Goal: Complete application form: Complete application form

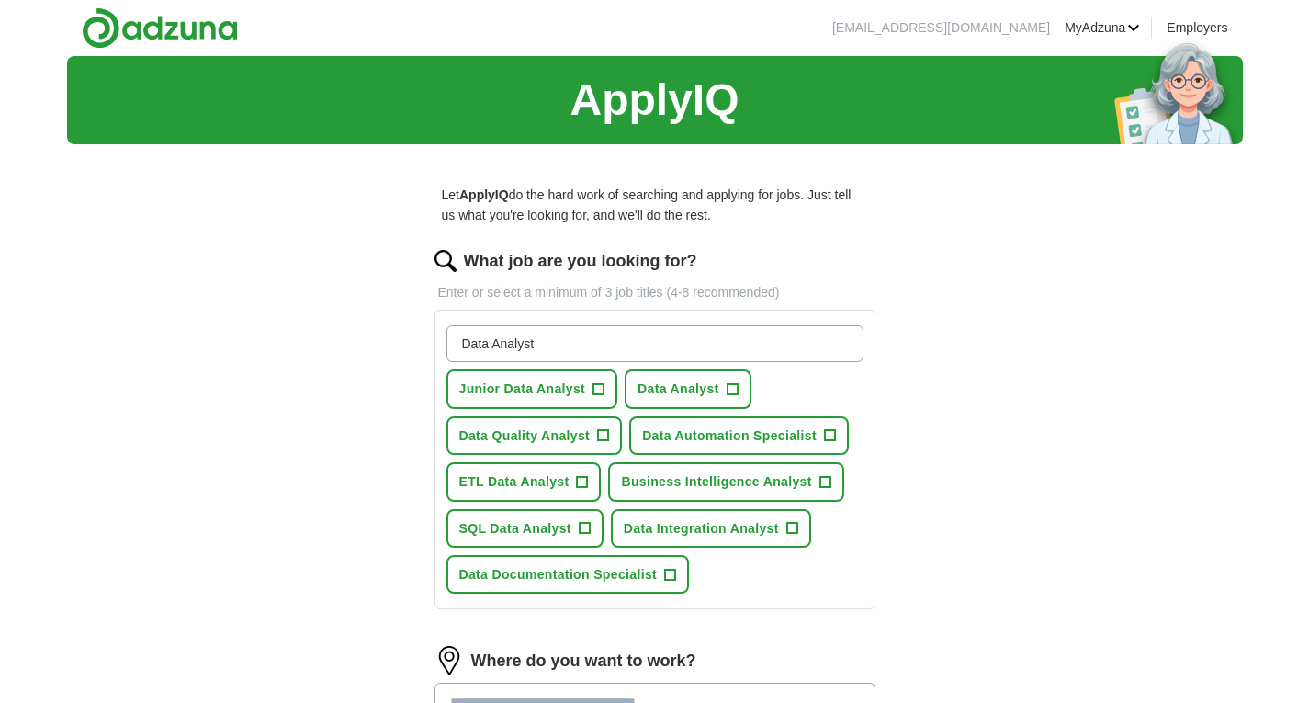
scroll to position [5, 0]
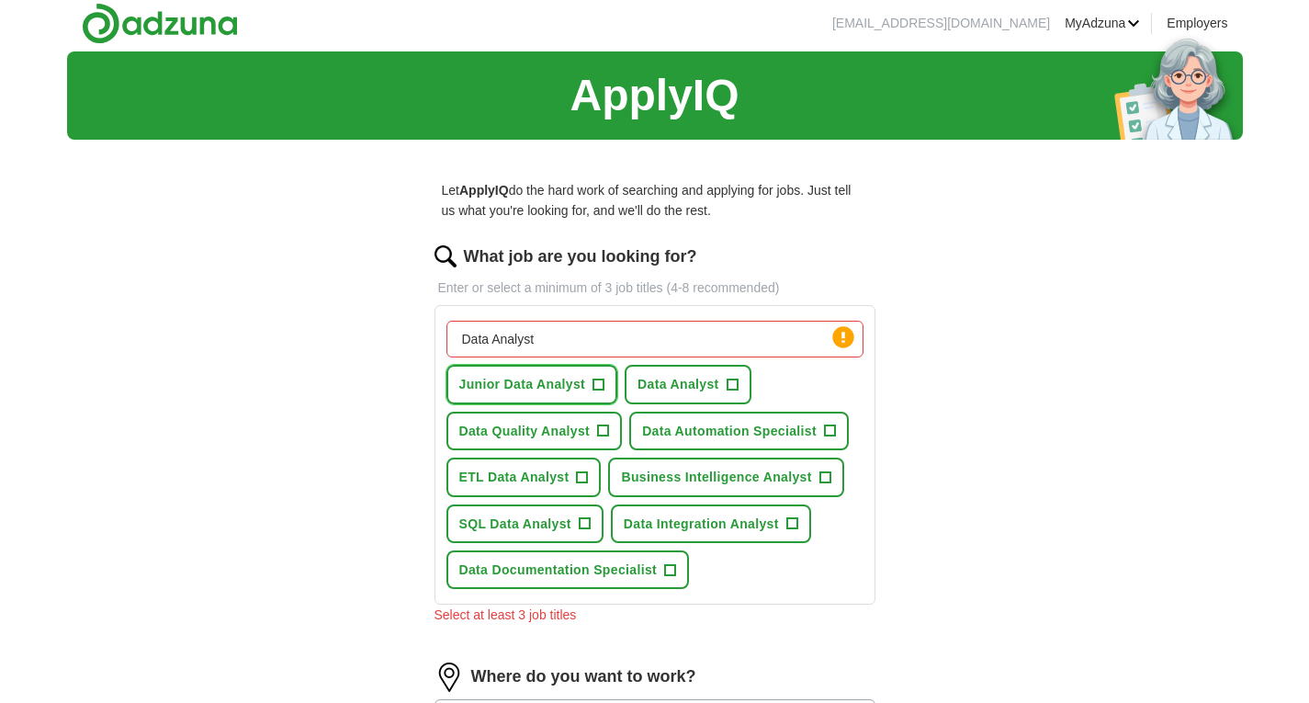
click at [587, 387] on button "Junior Data Analyst +" at bounding box center [532, 384] width 172 height 39
click at [728, 391] on span "+" at bounding box center [731, 384] width 11 height 15
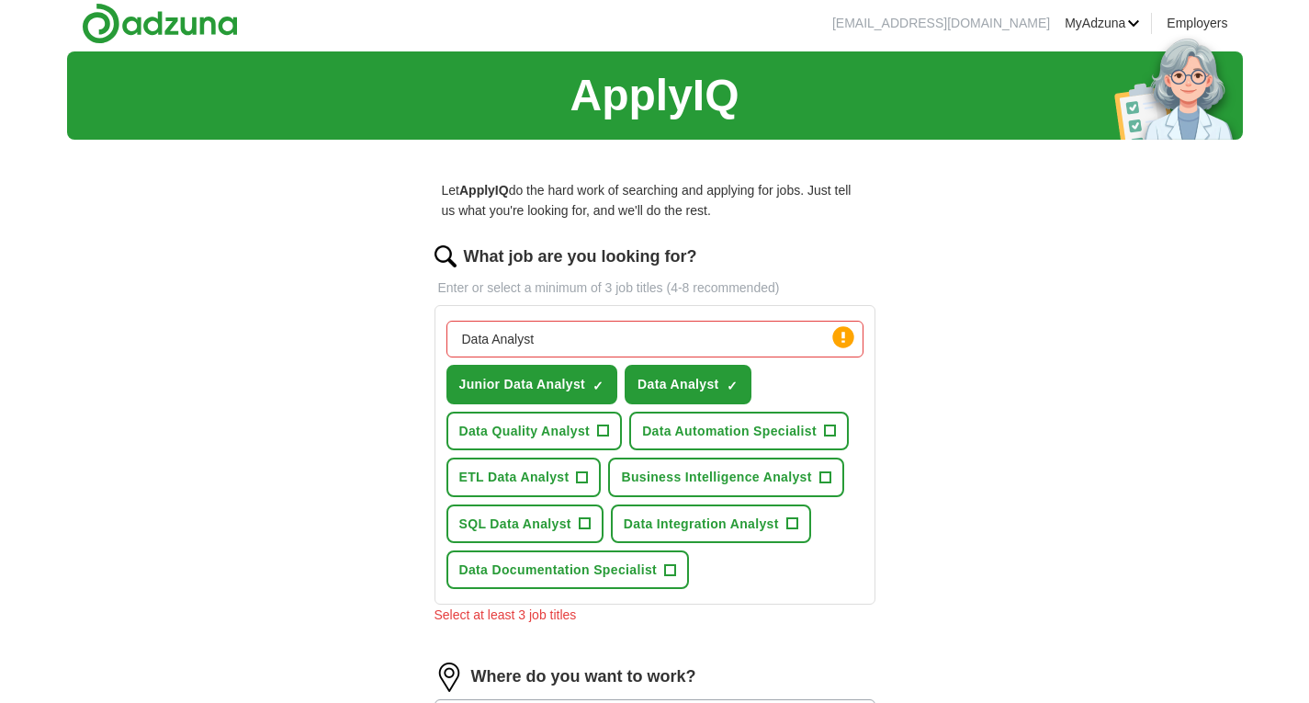
click at [558, 331] on input "Data Analyst" at bounding box center [654, 339] width 417 height 37
drag, startPoint x: 558, startPoint y: 331, endPoint x: 439, endPoint y: 334, distance: 119.4
click at [439, 334] on div "Data Analyst Press return to add title Junior Data Analyst ✓ × Data Analyst ✓ ×…" at bounding box center [654, 454] width 441 height 299
click at [652, 337] on input "Data Scientist" at bounding box center [654, 339] width 417 height 37
click at [844, 335] on circle at bounding box center [842, 337] width 21 height 21
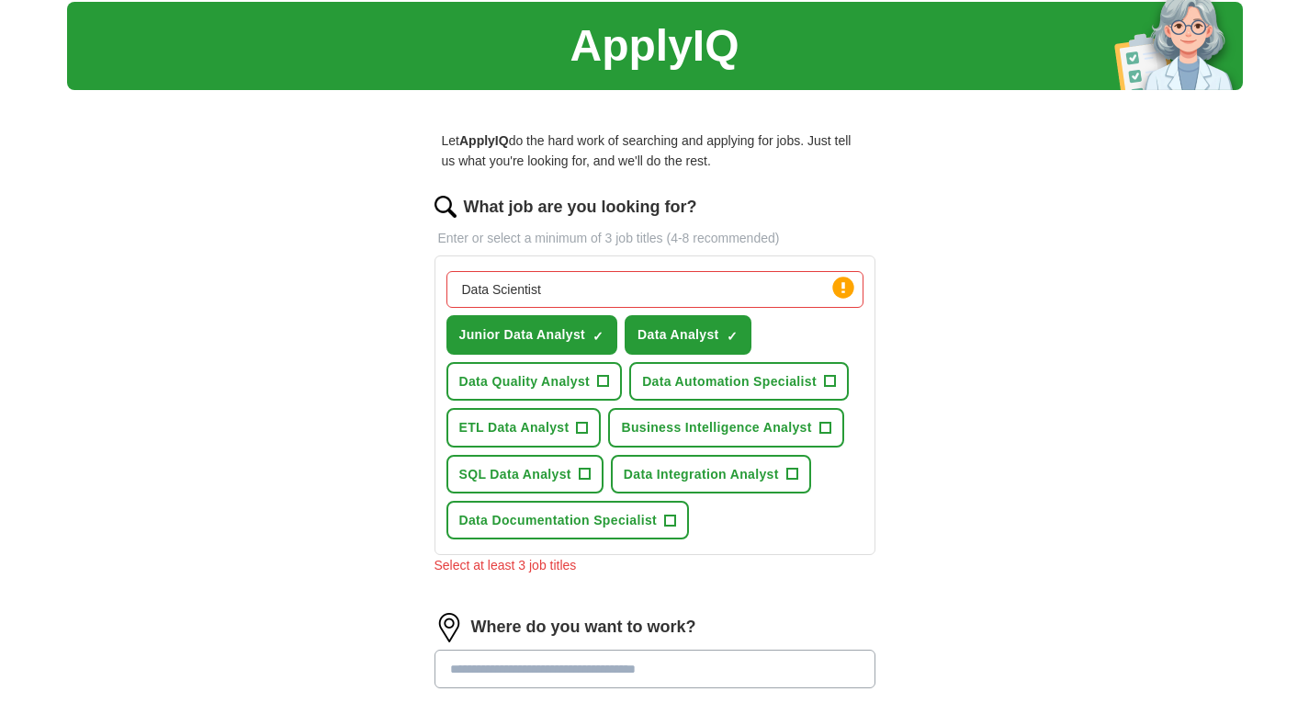
scroll to position [55, 0]
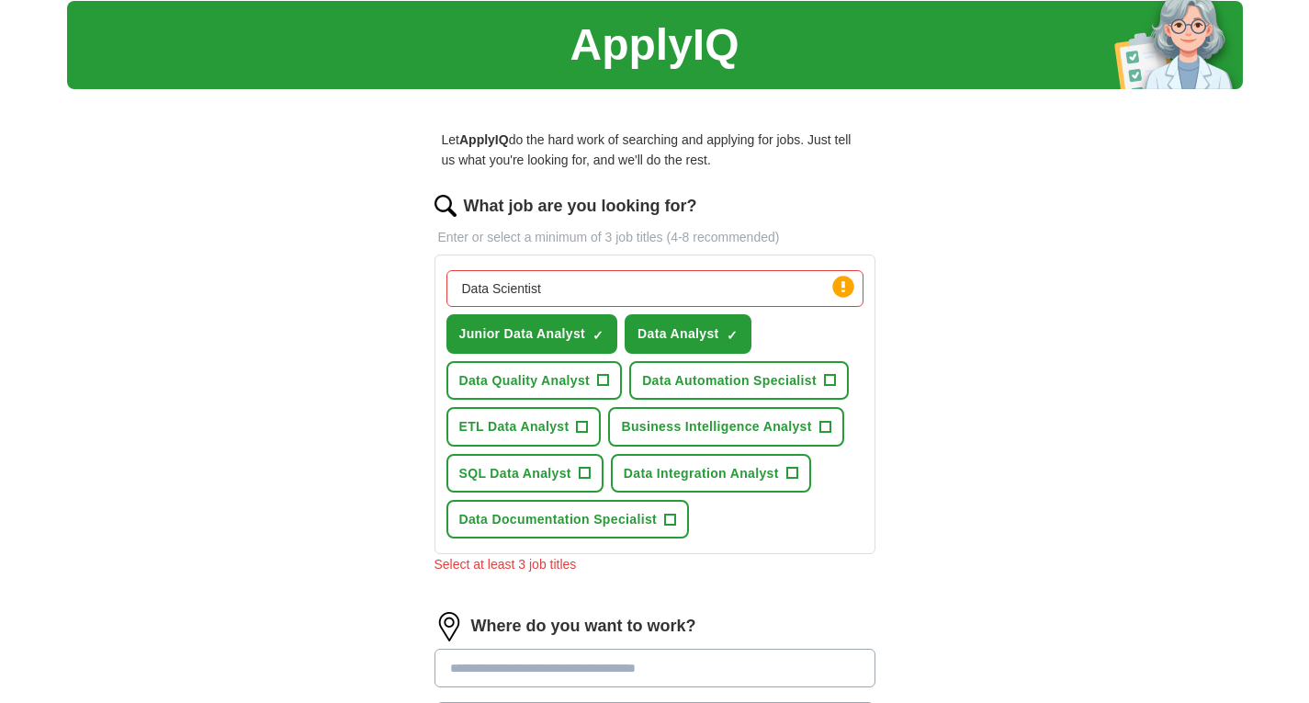
click at [542, 285] on input "Data Scientist" at bounding box center [654, 288] width 417 height 37
drag, startPoint x: 542, startPoint y: 285, endPoint x: 531, endPoint y: 283, distance: 11.2
click at [531, 283] on input "Data Scientist" at bounding box center [654, 288] width 417 height 37
click at [0, 0] on span "×" at bounding box center [0, 0] width 0 height 0
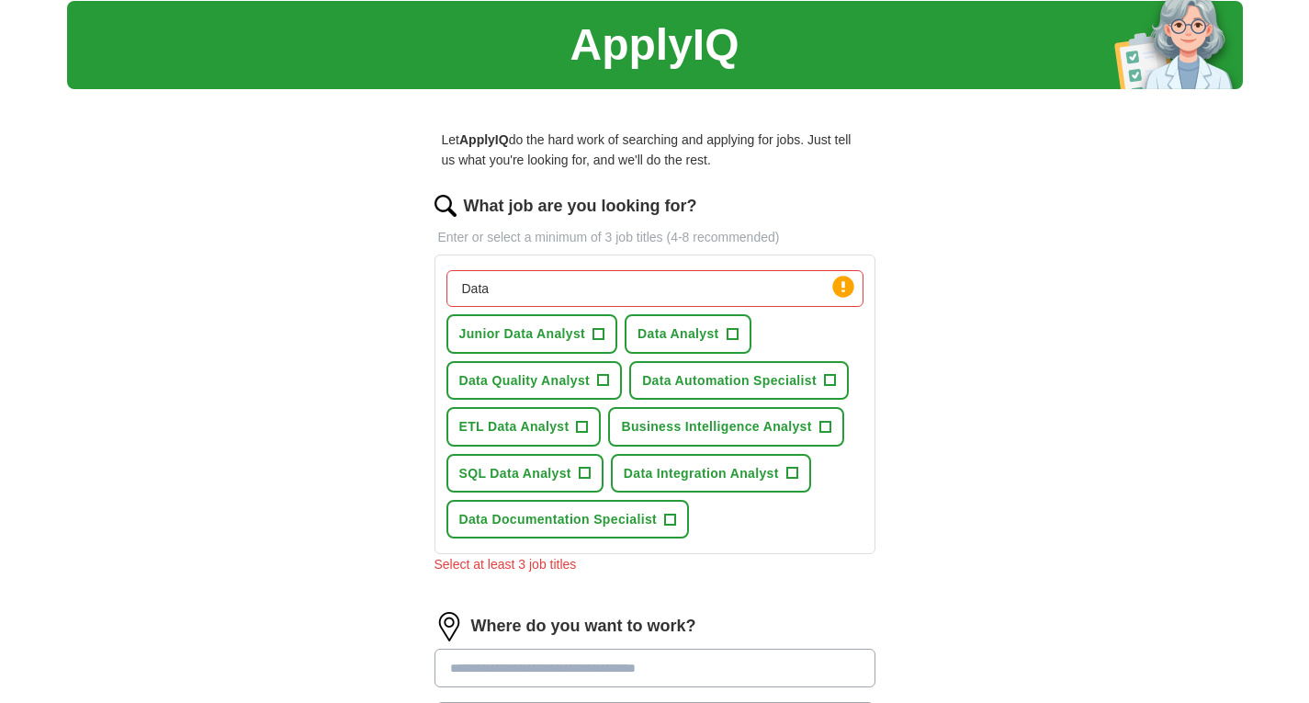
click at [559, 280] on input "Data" at bounding box center [654, 288] width 417 height 37
type input "Data"
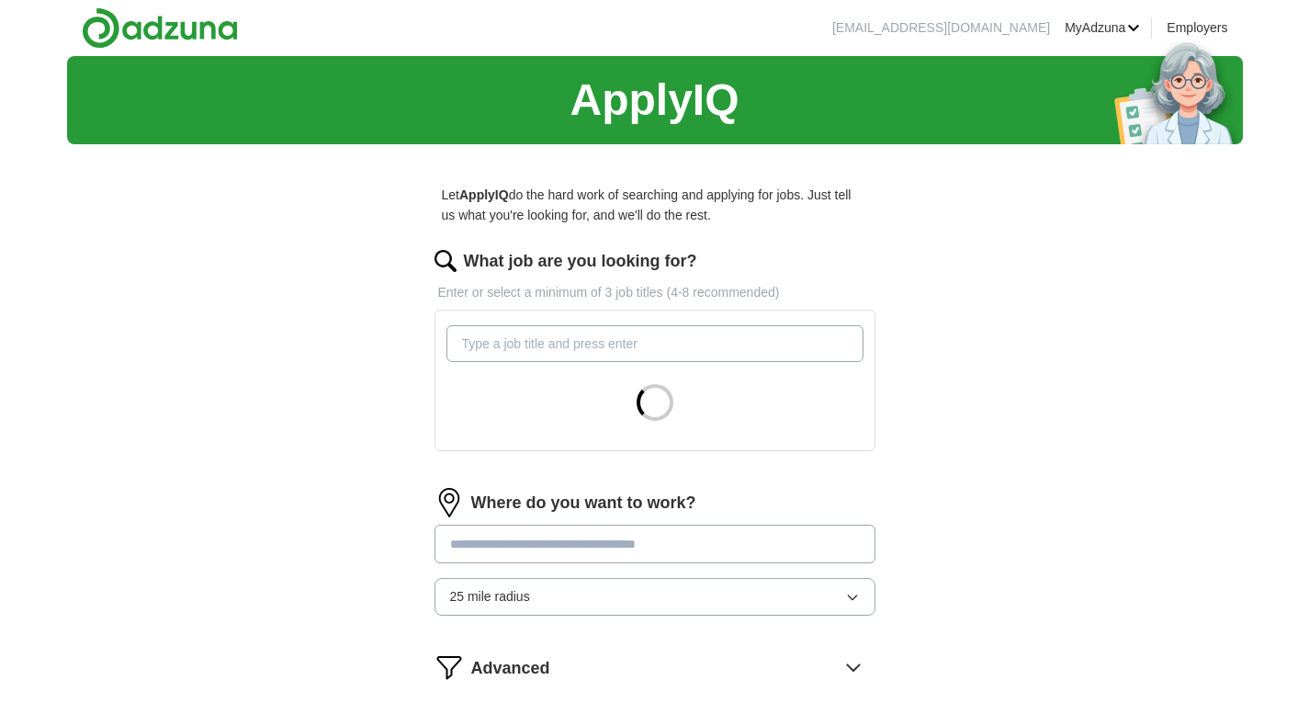
click at [510, 339] on input "What job are you looking for?" at bounding box center [654, 343] width 417 height 37
type input "data"
click at [510, 339] on input "data" at bounding box center [654, 343] width 417 height 37
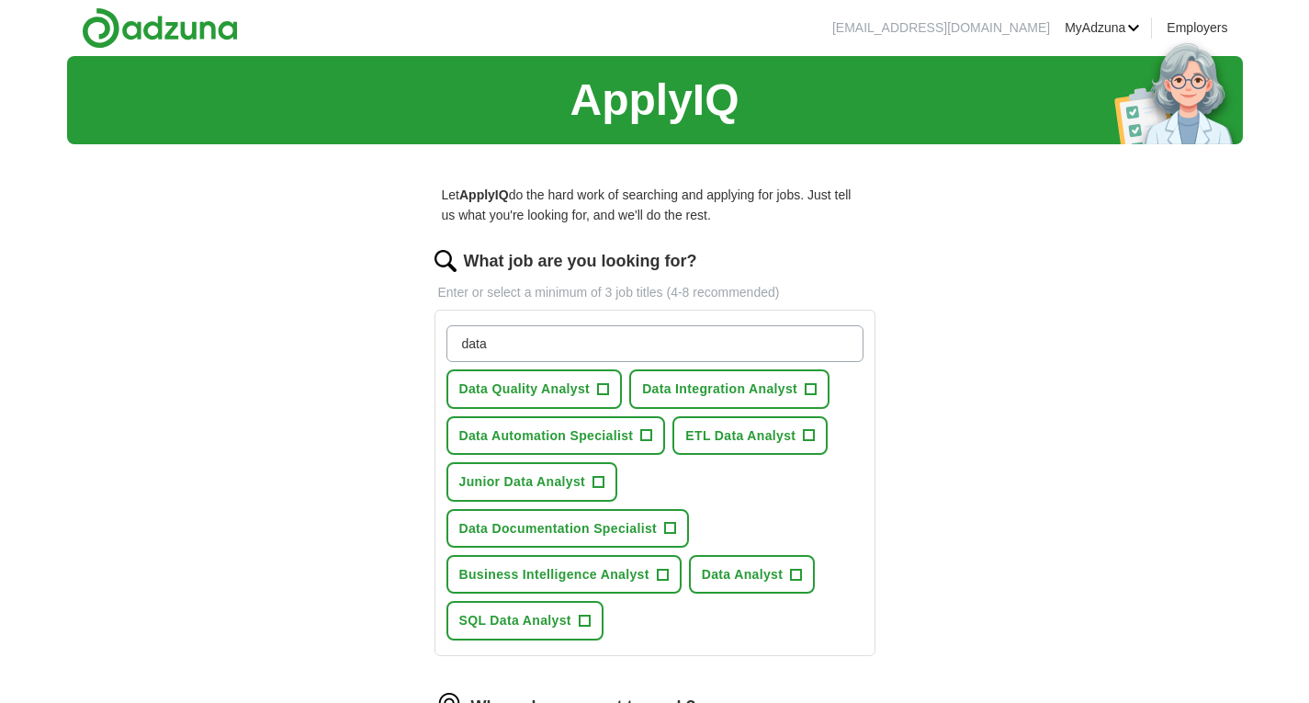
click at [555, 346] on input "data" at bounding box center [654, 343] width 417 height 37
drag, startPoint x: 527, startPoint y: 347, endPoint x: 348, endPoint y: 355, distance: 179.3
click at [348, 355] on div "ApplyIQ Let ApplyIQ do the hard work of searching and applying for jobs. Just t…" at bounding box center [655, 537] width 1176 height 962
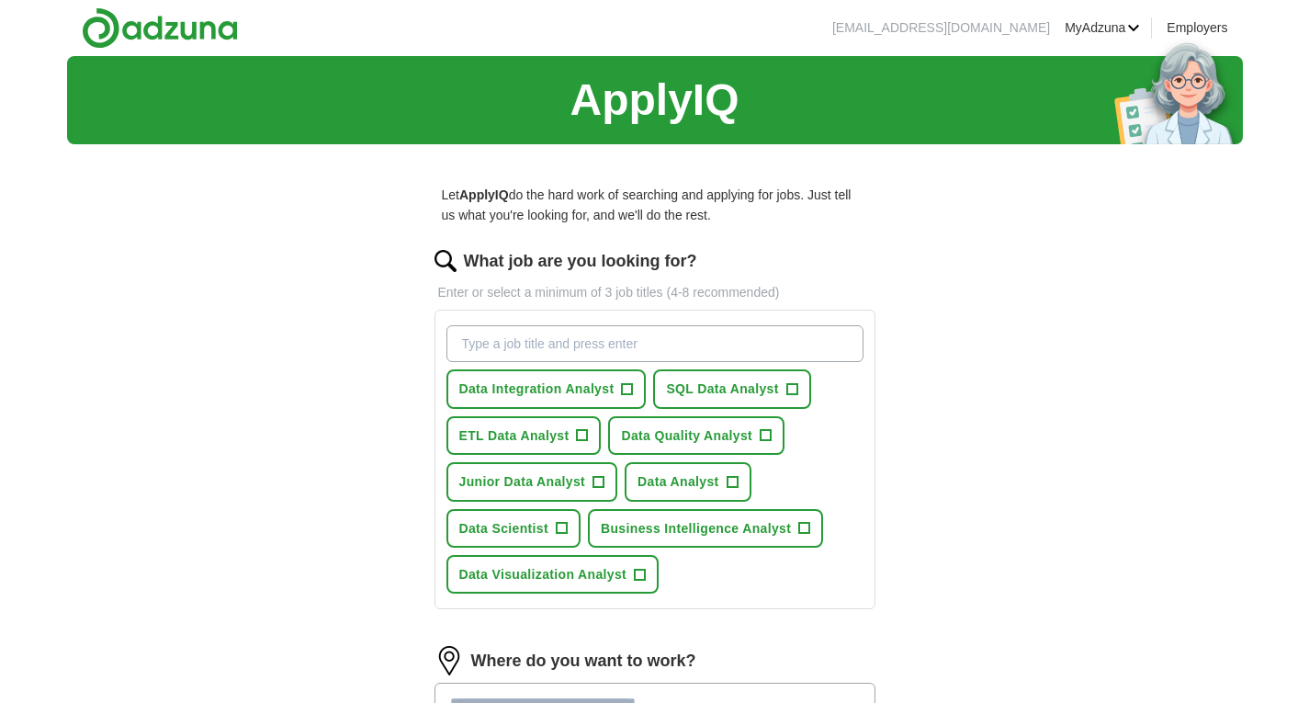
click at [499, 338] on input "What job are you looking for?" at bounding box center [654, 343] width 417 height 37
type input "data scientist"
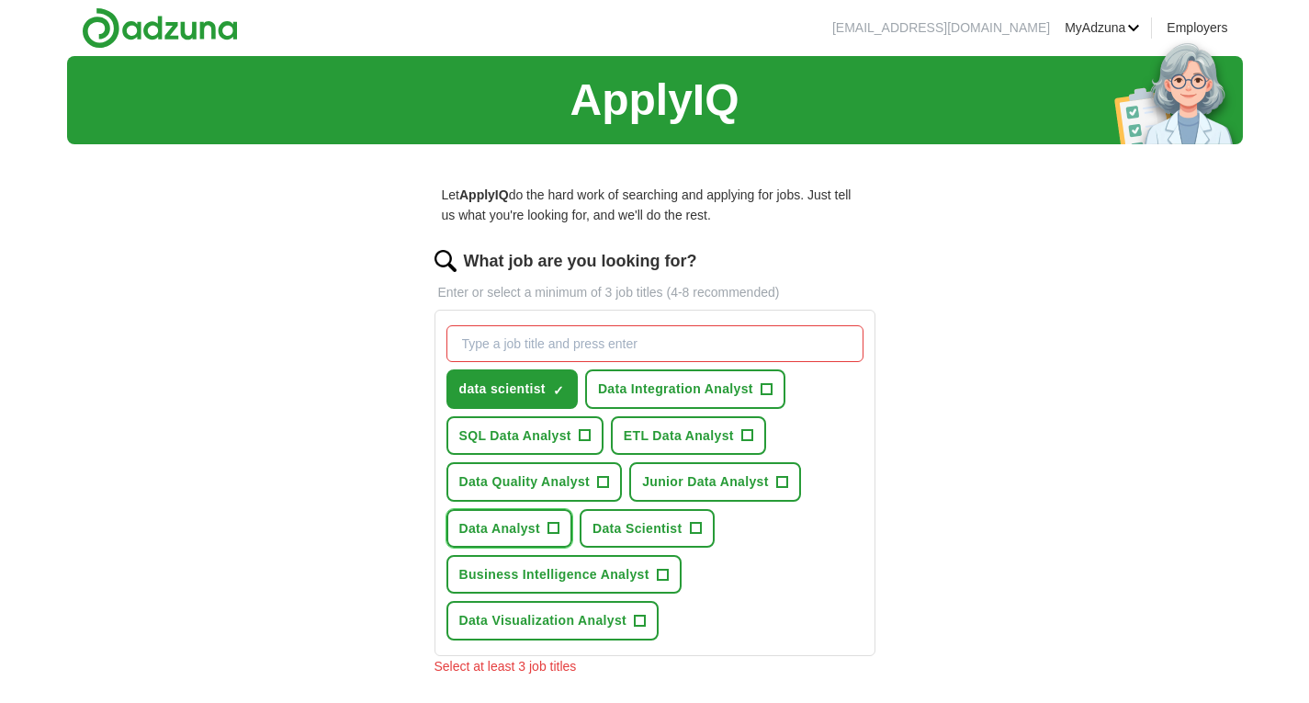
click at [548, 515] on button "Data Analyst +" at bounding box center [509, 528] width 127 height 39
click at [0, 0] on span "×" at bounding box center [0, 0] width 0 height 0
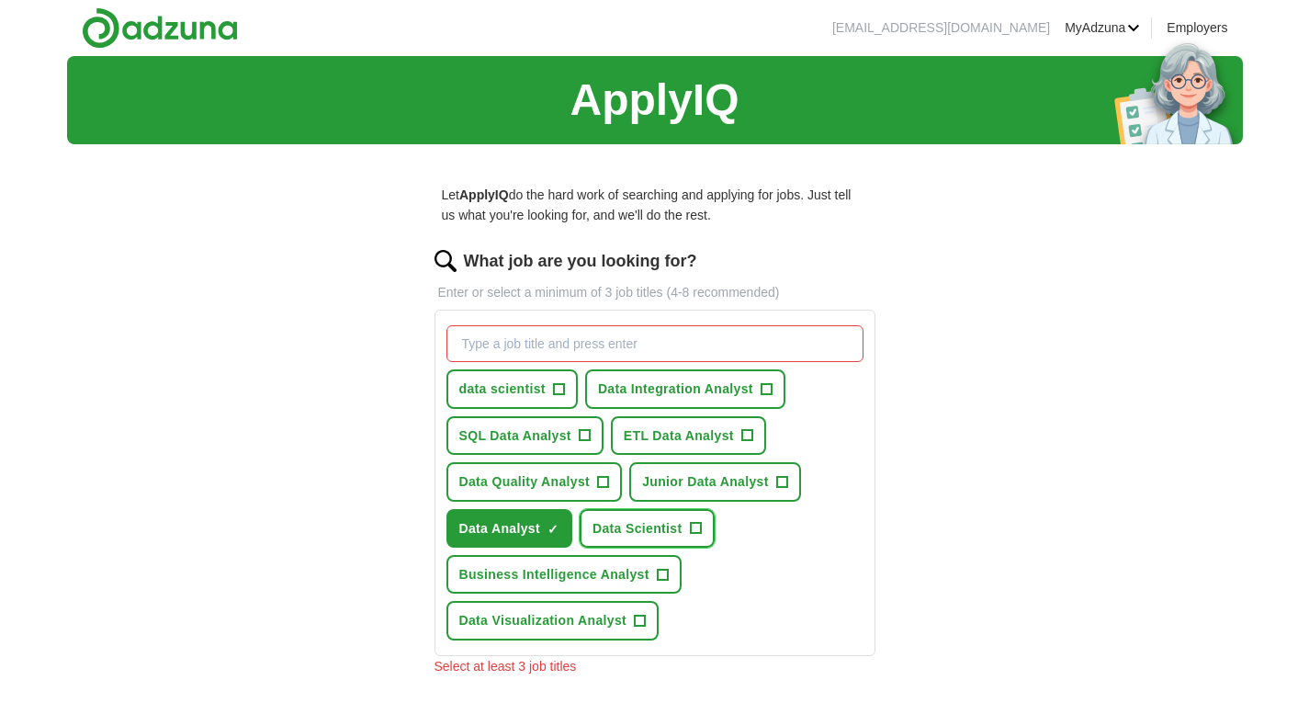
click at [699, 539] on button "Data Scientist +" at bounding box center [647, 528] width 135 height 39
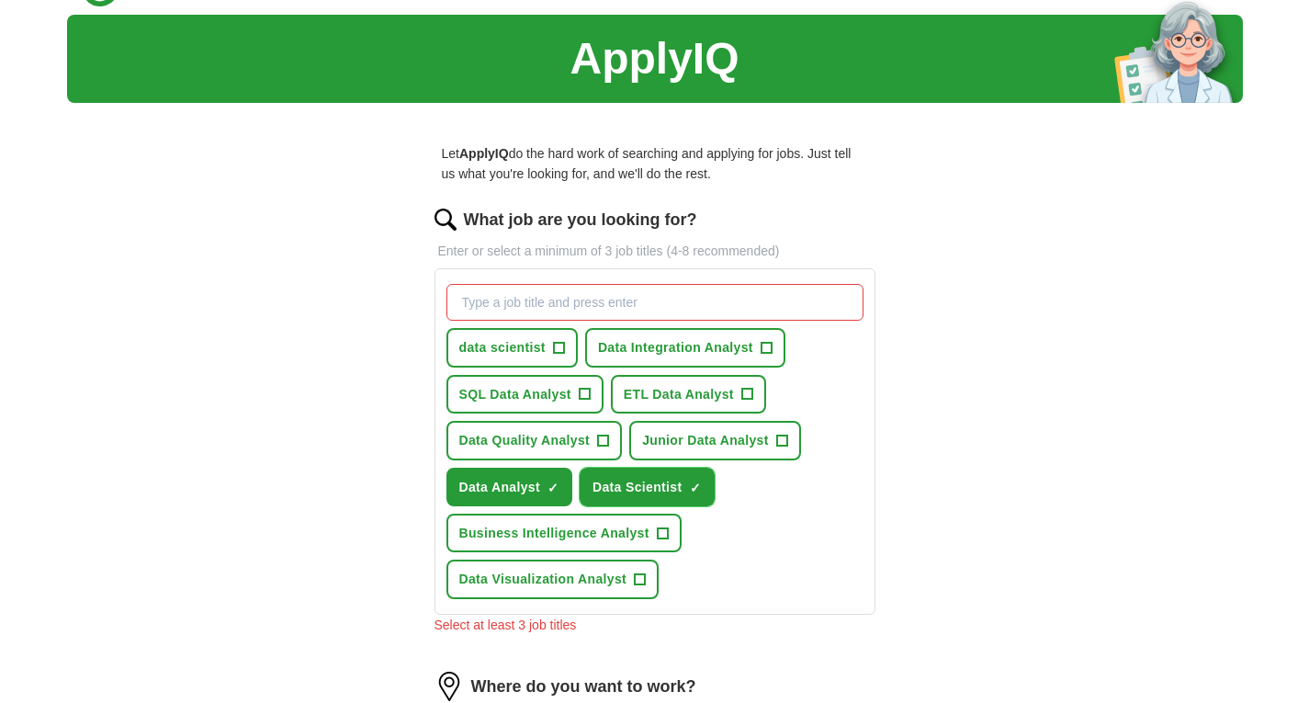
scroll to position [51, 0]
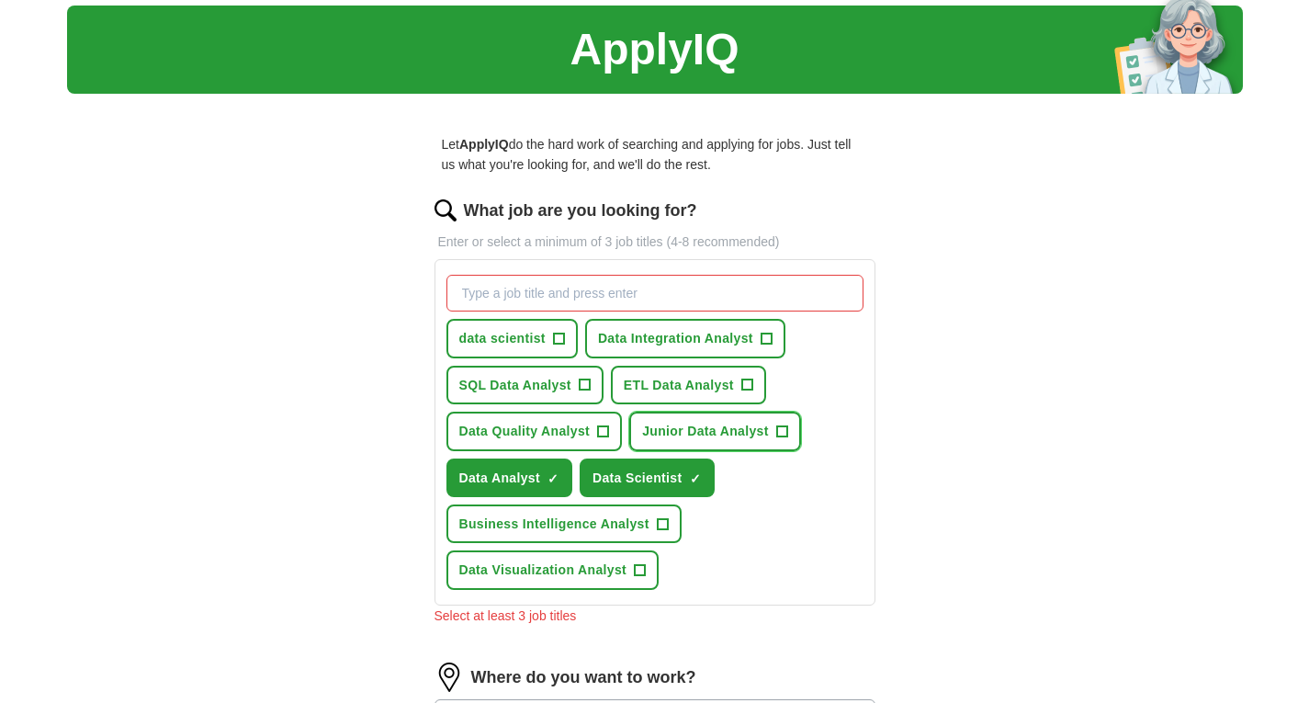
click at [766, 440] on span "Junior Data Analyst" at bounding box center [705, 431] width 127 height 20
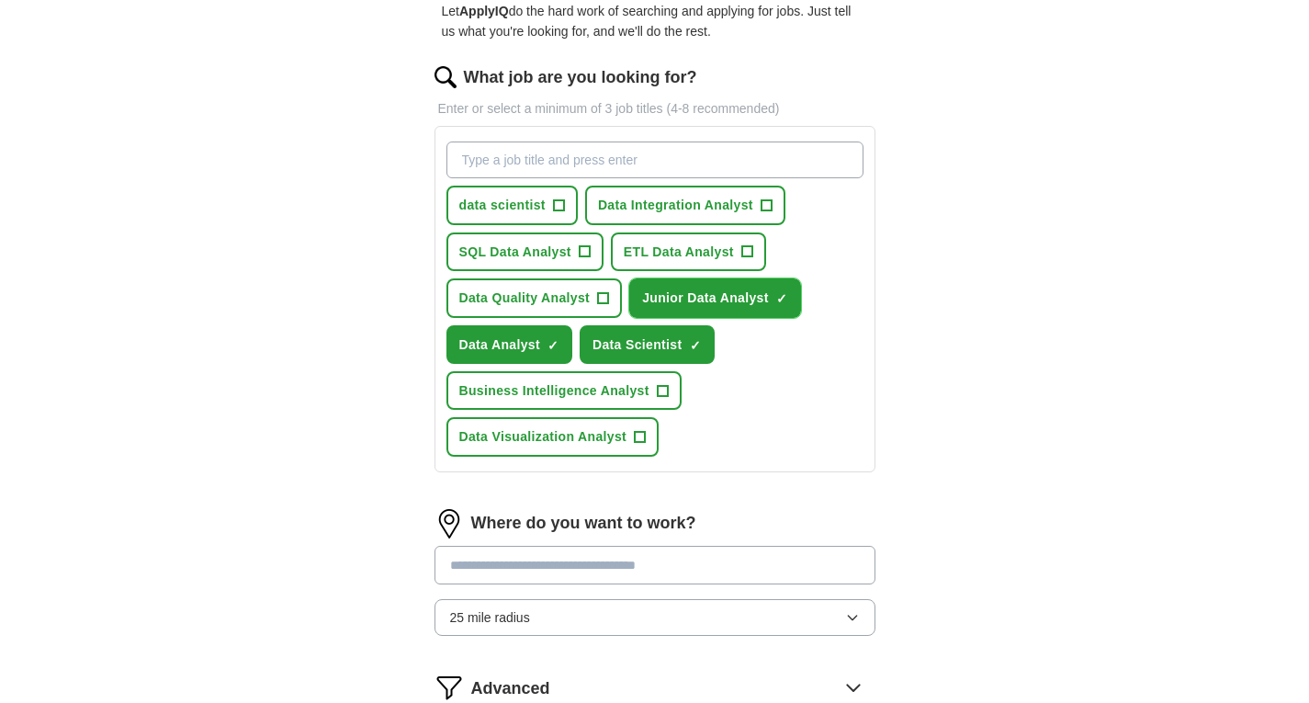
scroll to position [188, 0]
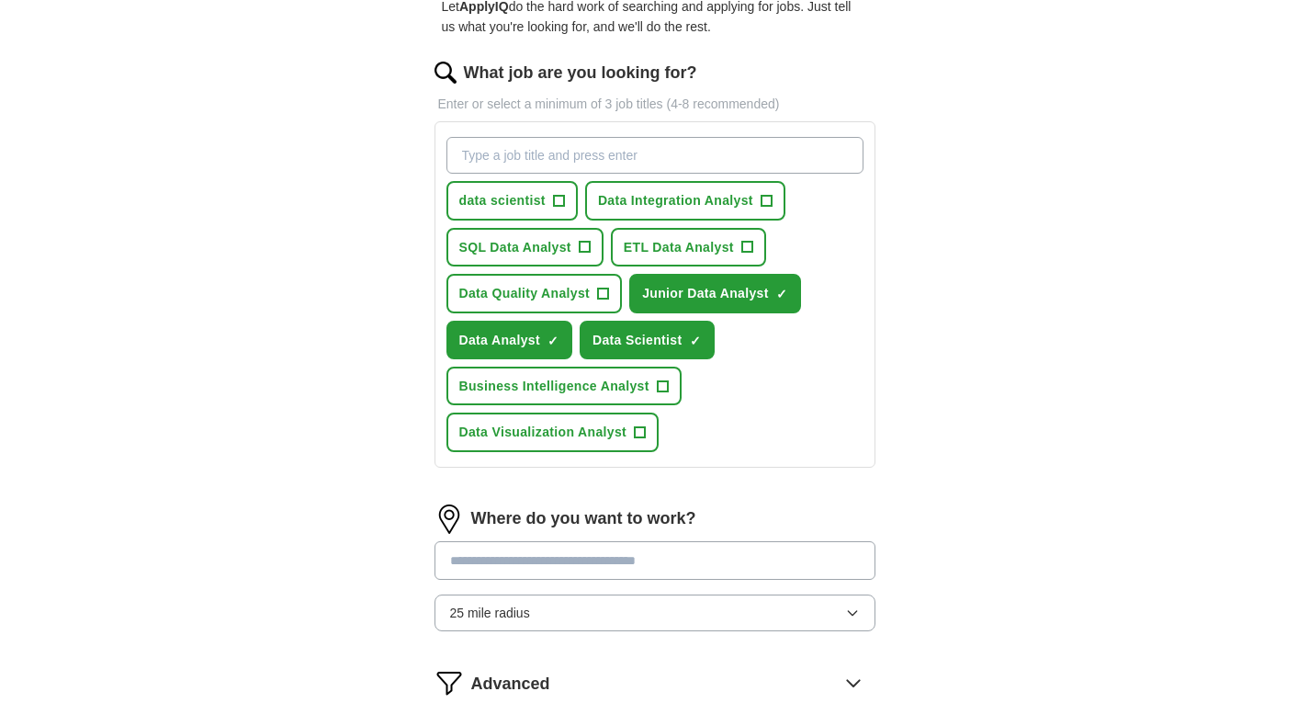
click at [545, 154] on input "What job are you looking for?" at bounding box center [654, 155] width 417 height 37
click at [602, 251] on button "SQL Data Analyst +" at bounding box center [524, 247] width 157 height 39
click at [609, 397] on button "Business Intelligence Analyst +" at bounding box center [563, 385] width 235 height 39
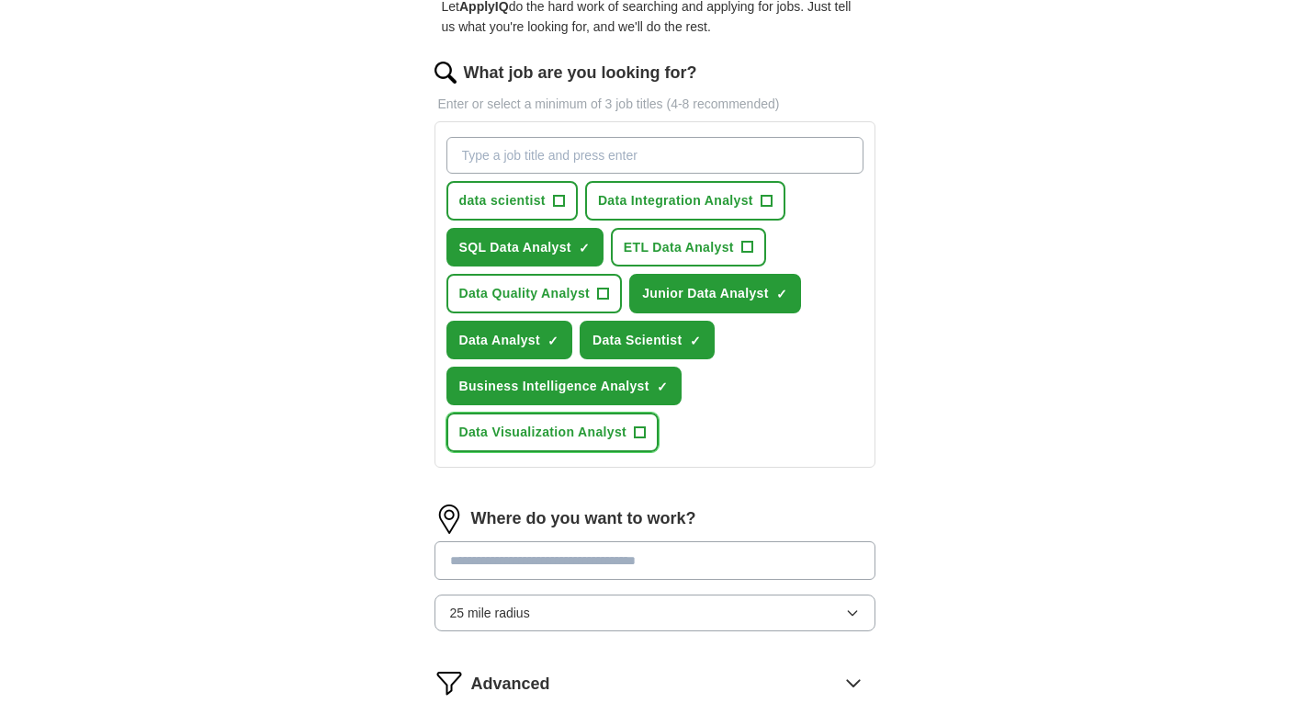
click at [595, 441] on span "Data Visualization Analyst" at bounding box center [543, 432] width 168 height 20
click at [585, 550] on input "text" at bounding box center [654, 560] width 441 height 39
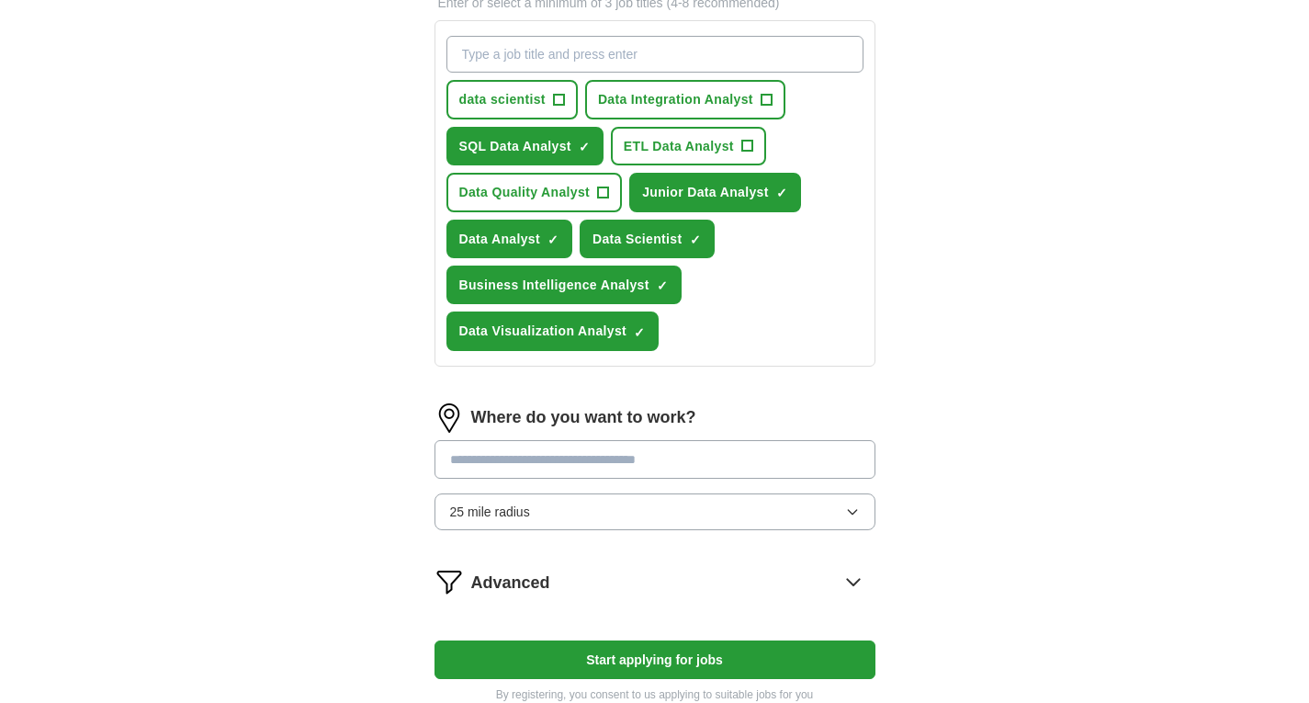
scroll to position [290, 0]
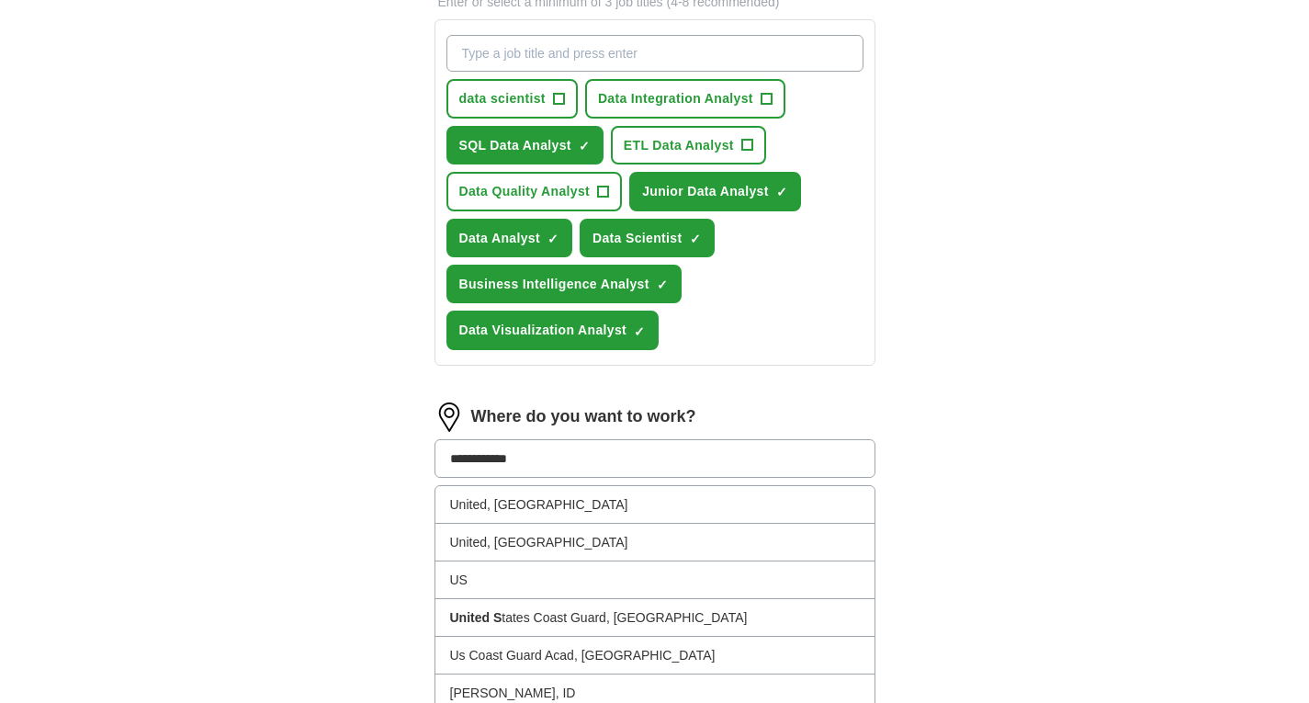
type input "**********"
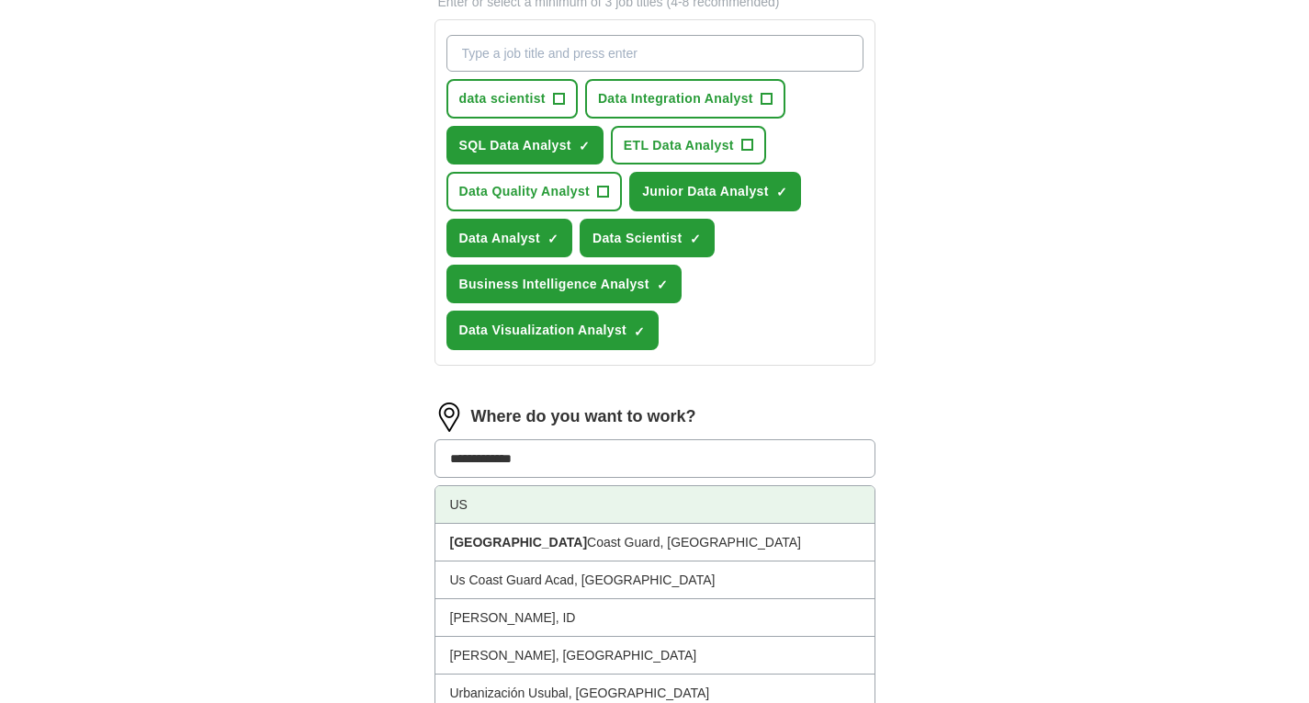
click at [577, 513] on li "US" at bounding box center [654, 505] width 439 height 38
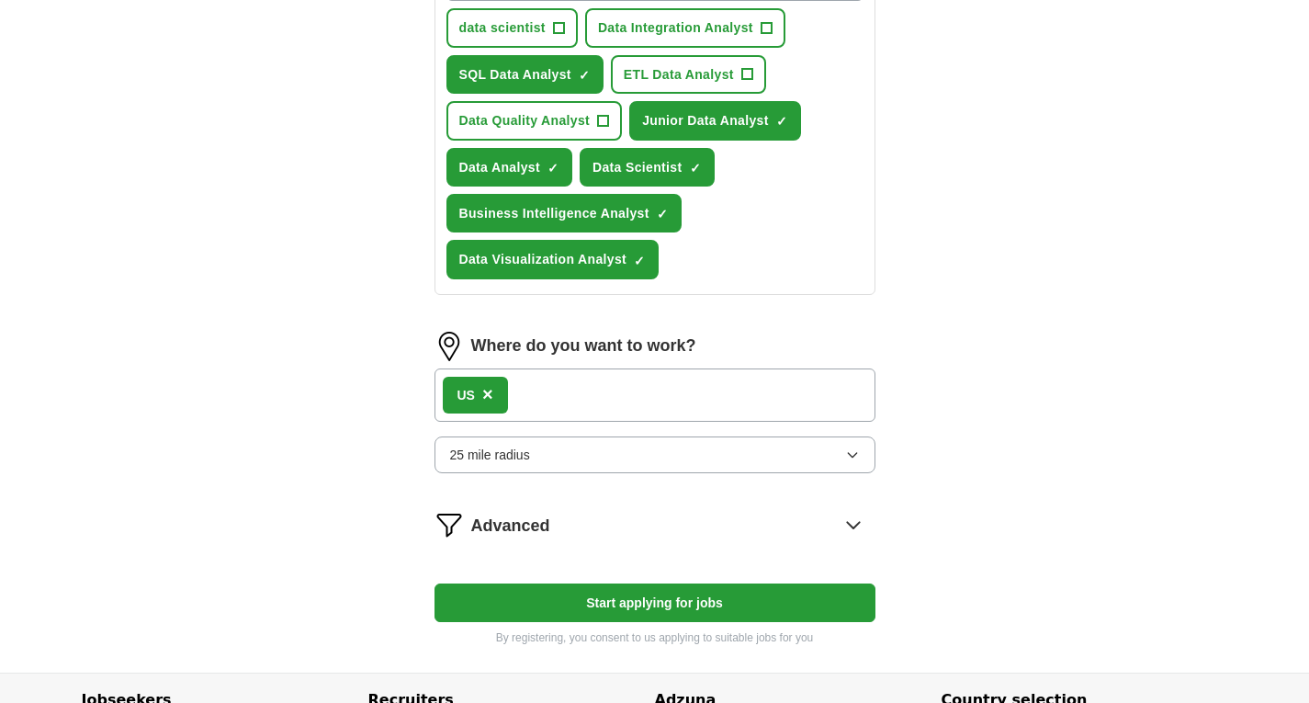
scroll to position [366, 0]
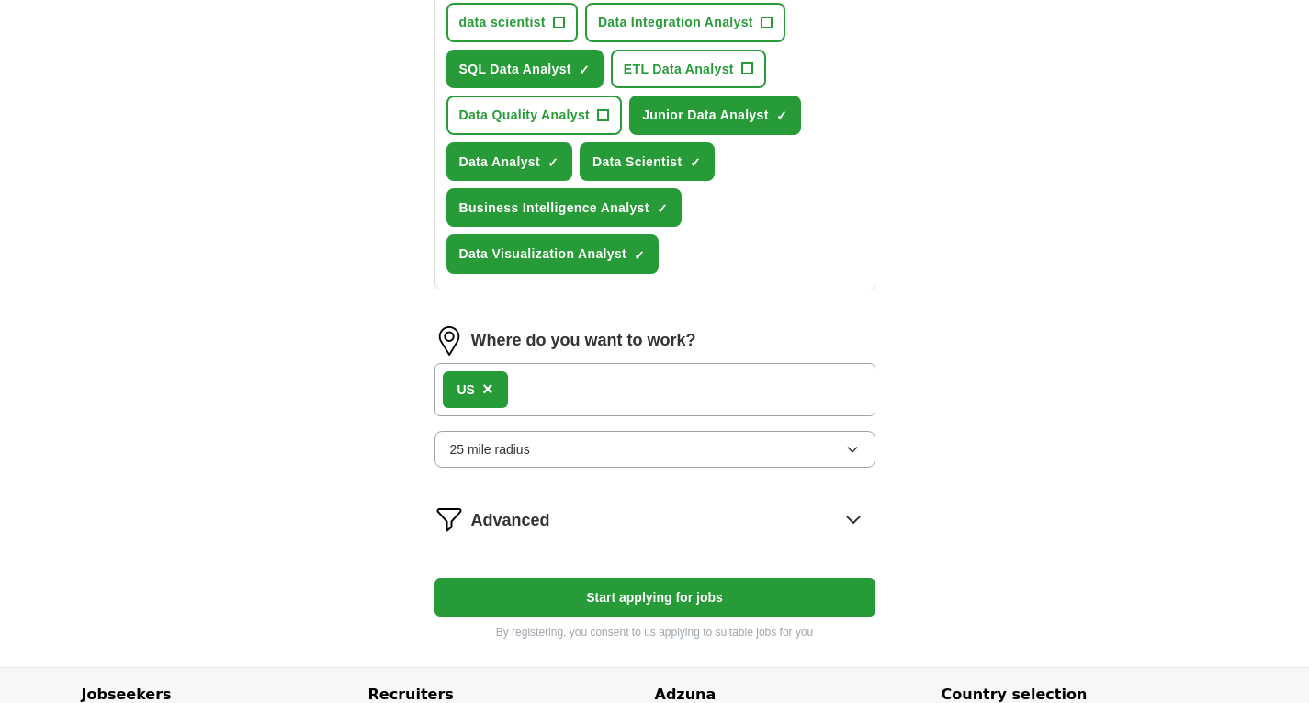
click at [840, 453] on button "25 mile radius" at bounding box center [654, 449] width 441 height 37
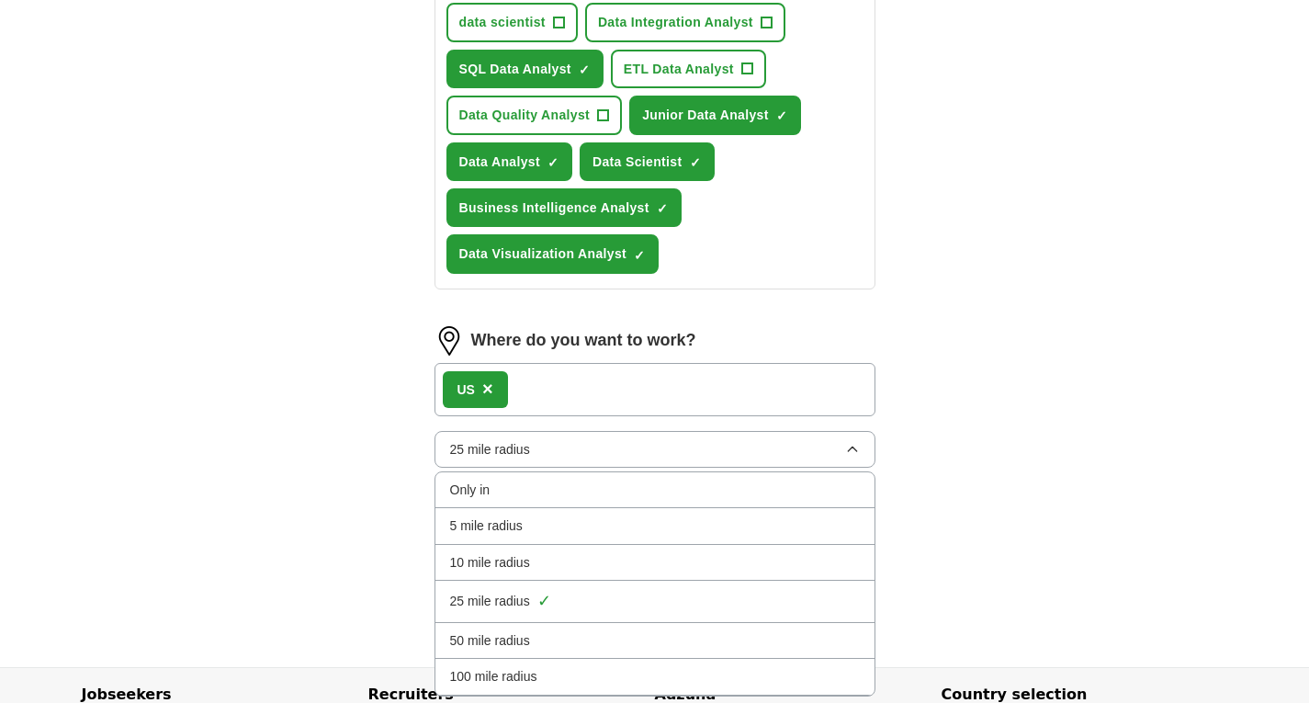
scroll to position [523, 0]
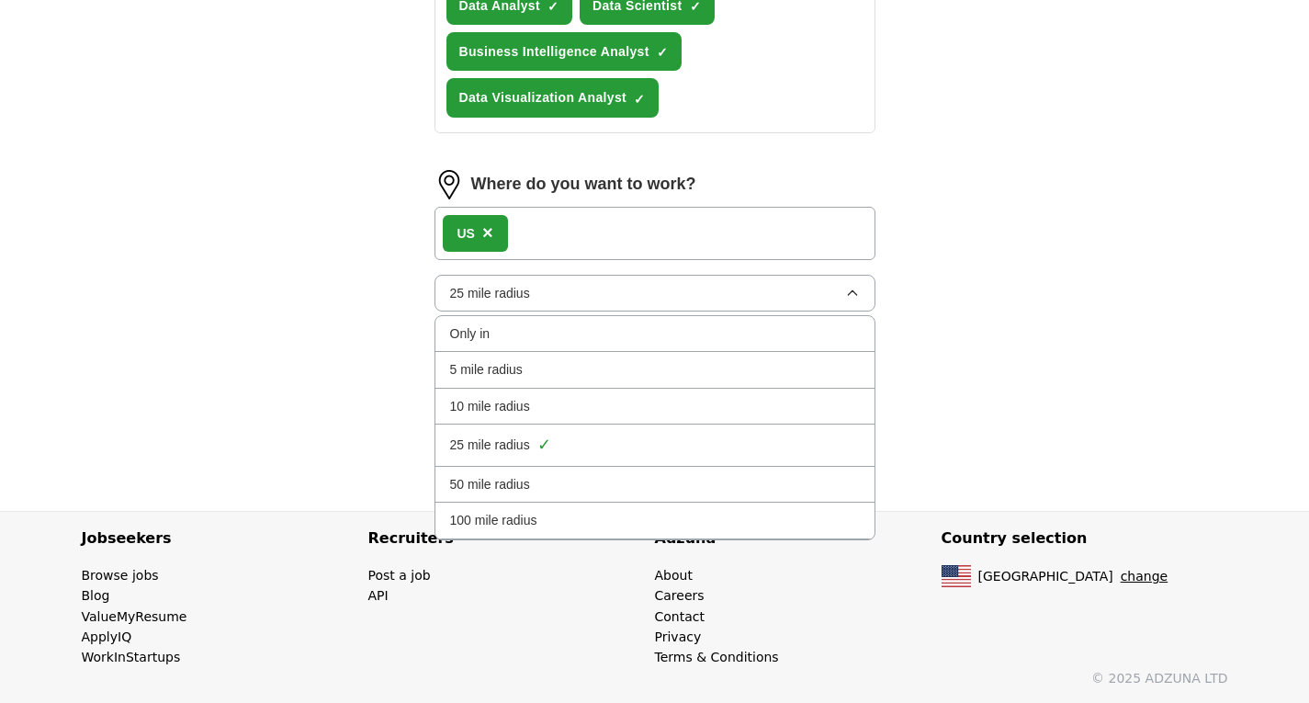
click at [671, 346] on li "Only in" at bounding box center [654, 334] width 439 height 36
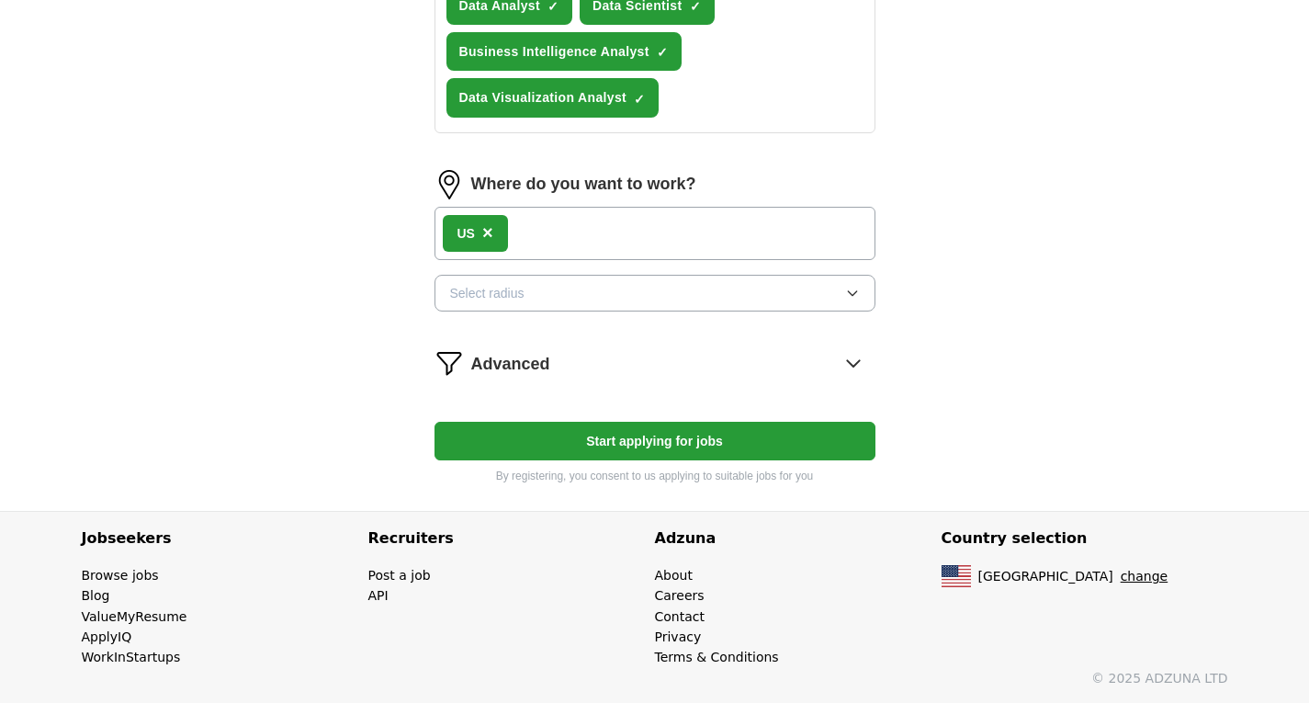
click at [619, 373] on div "Advanced" at bounding box center [673, 362] width 404 height 29
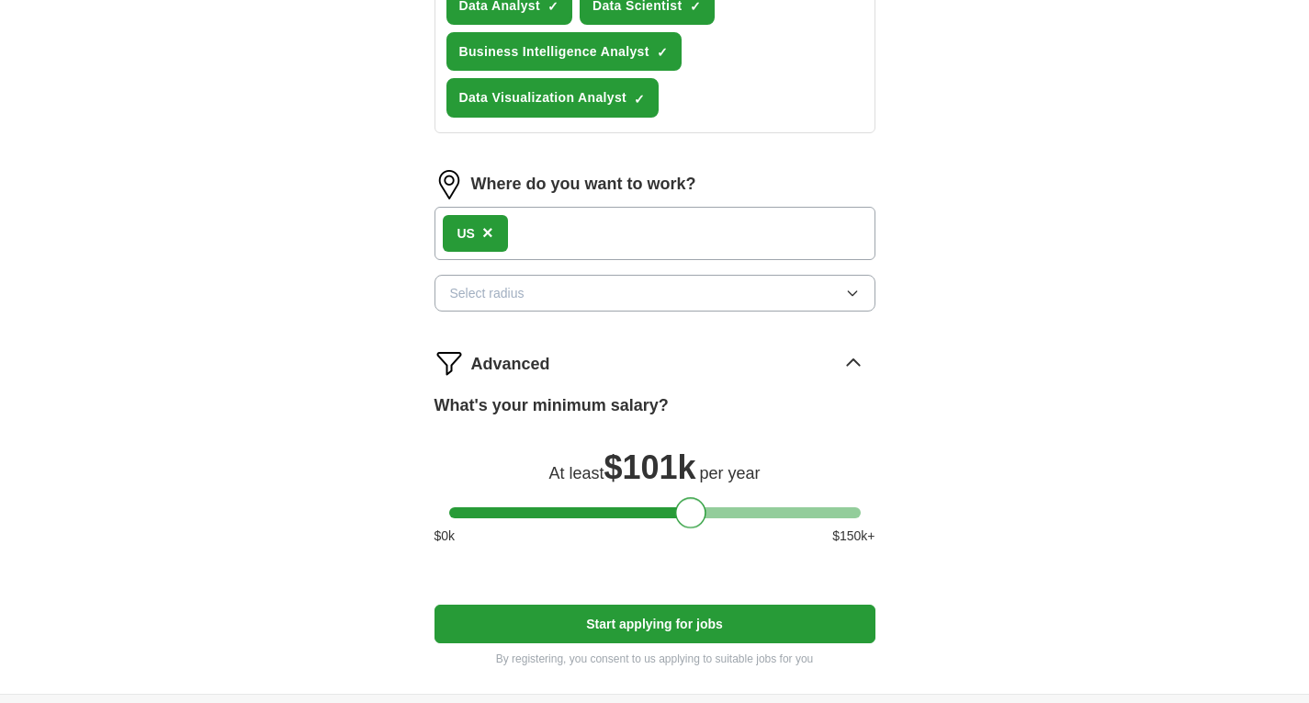
click at [691, 512] on div at bounding box center [654, 512] width 411 height 11
click at [647, 512] on div at bounding box center [654, 512] width 411 height 11
click at [616, 514] on div at bounding box center [654, 512] width 411 height 11
click at [634, 512] on div at bounding box center [654, 512] width 411 height 11
click at [686, 608] on button "Start applying for jobs" at bounding box center [654, 623] width 441 height 39
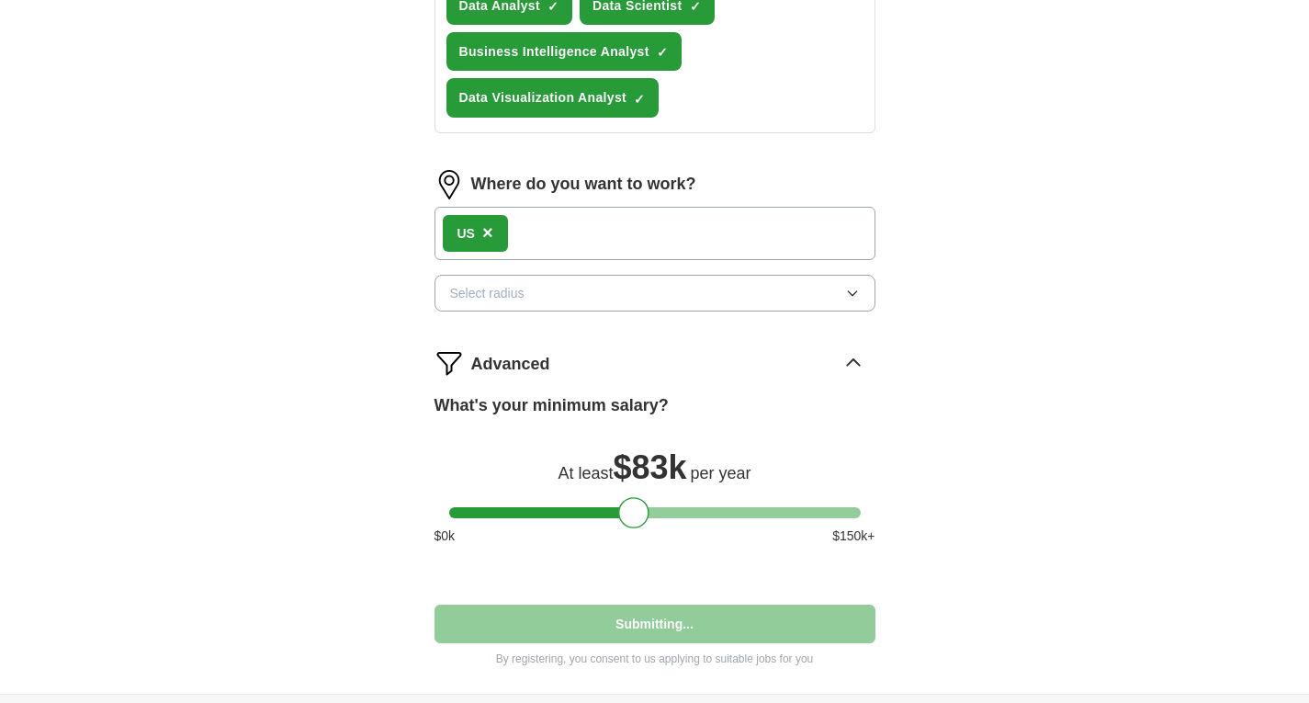
select select "**"
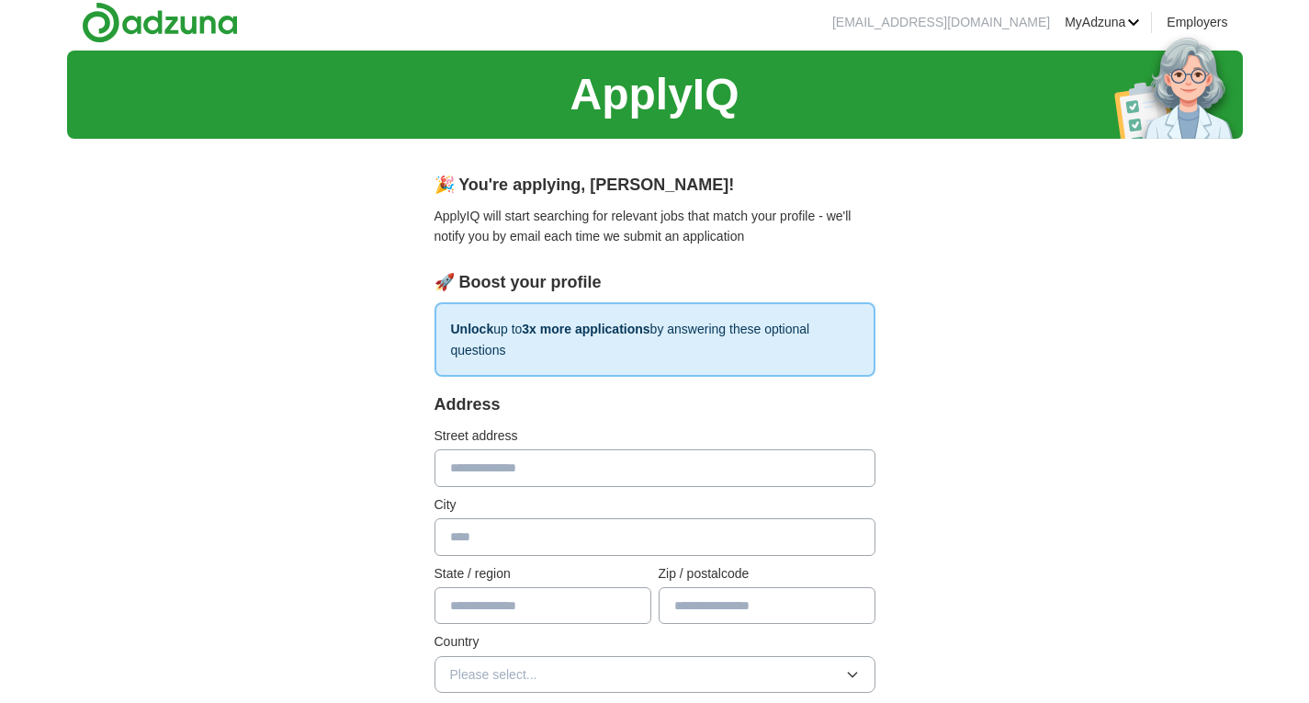
scroll to position [0, 0]
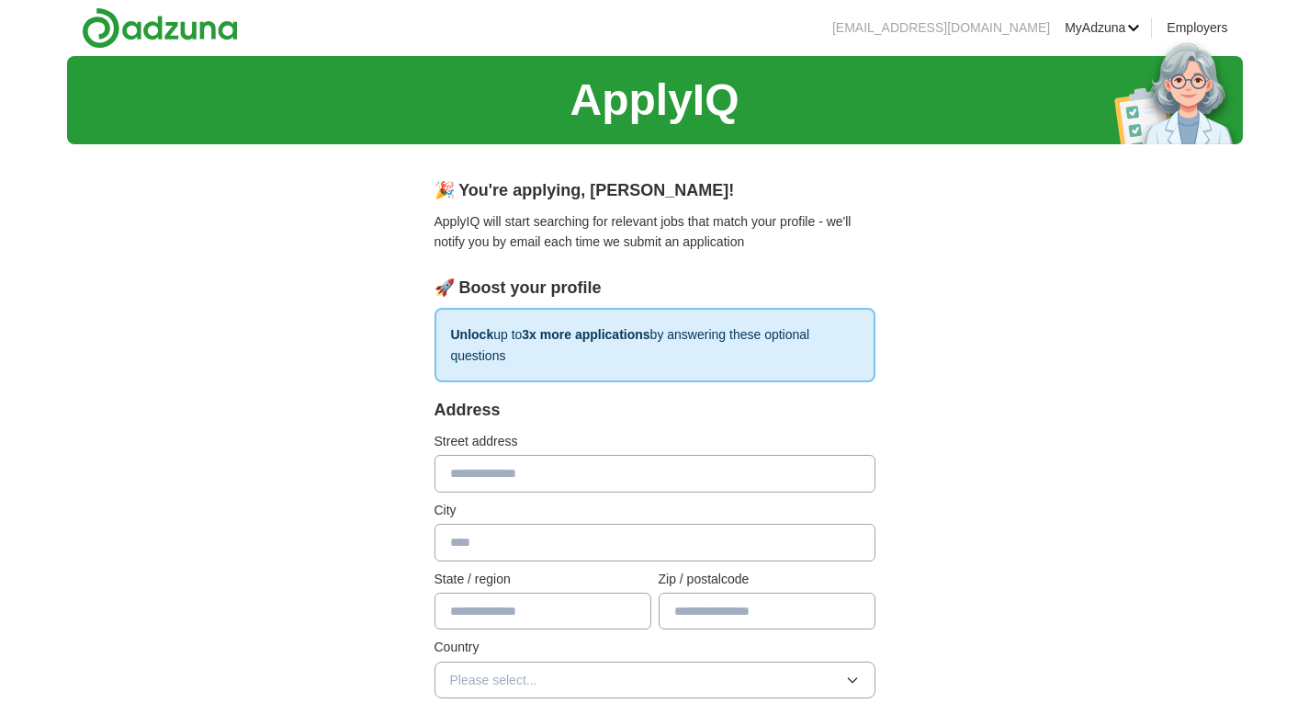
click at [560, 478] on input "text" at bounding box center [654, 473] width 441 height 37
type input "**********"
type input "********"
type input "**********"
type input "*****"
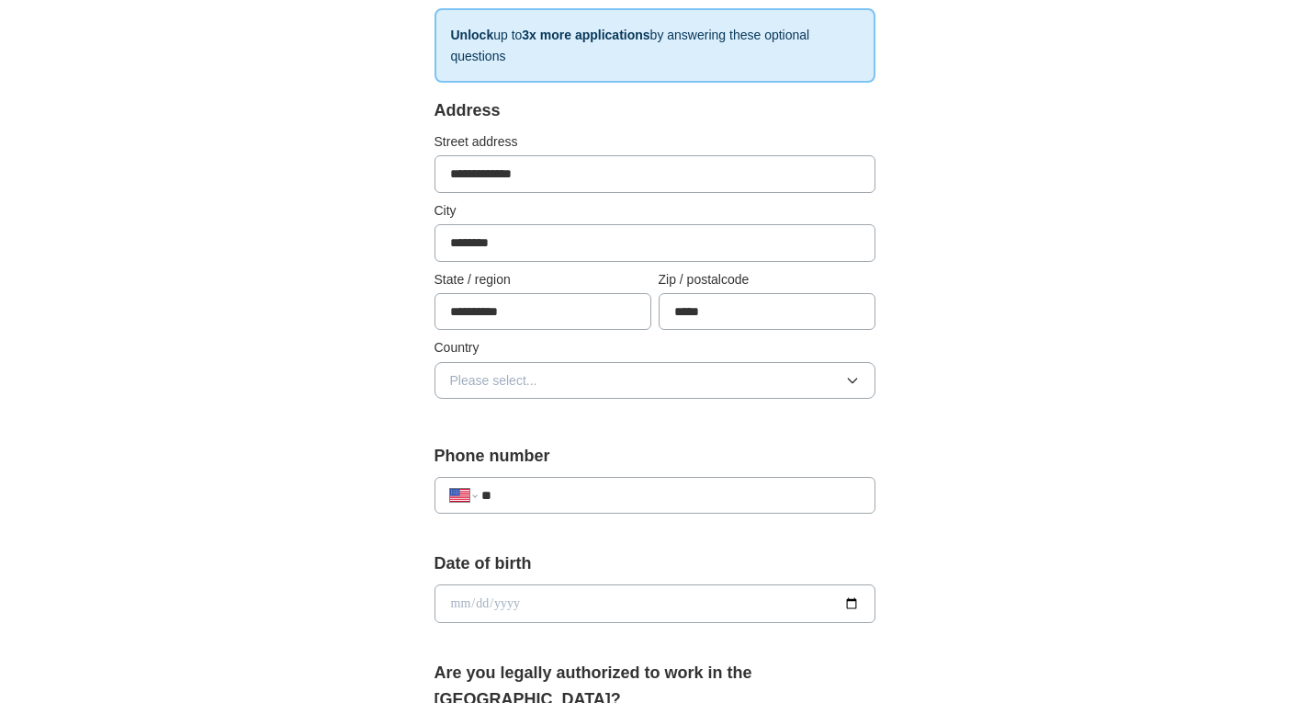
scroll to position [316, 0]
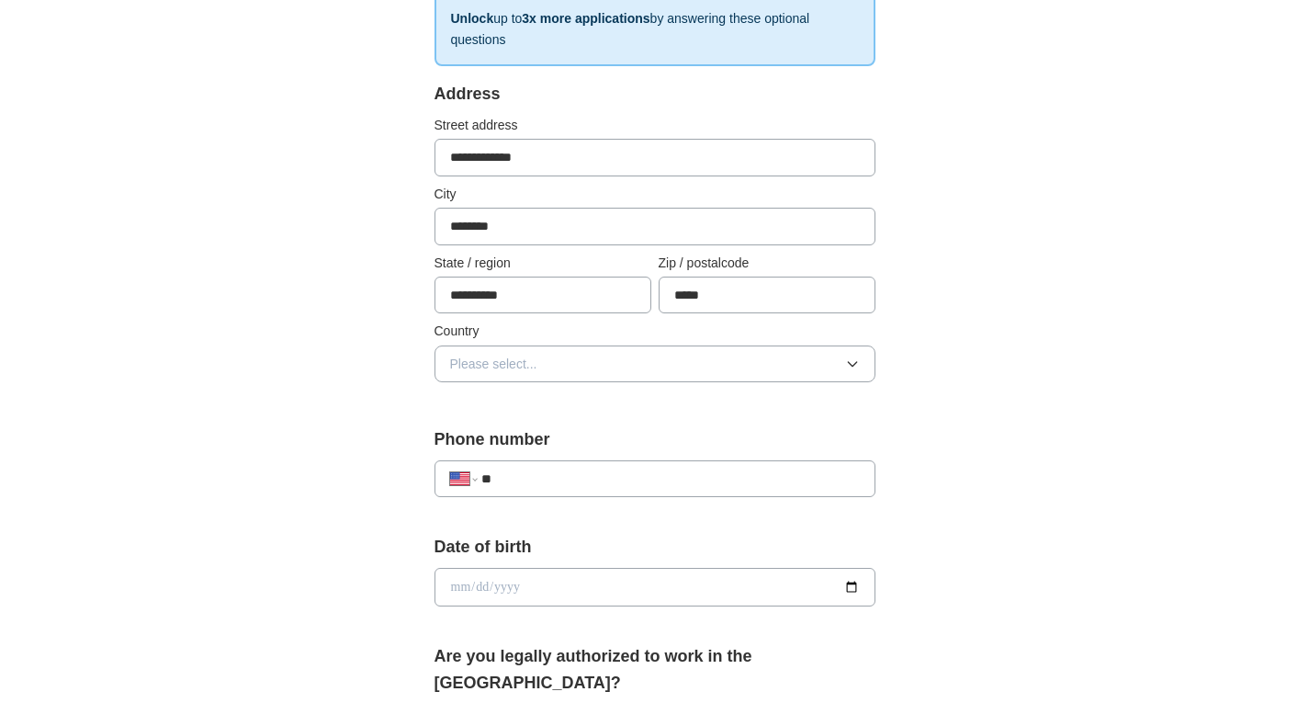
click at [593, 365] on button "Please select..." at bounding box center [654, 363] width 441 height 37
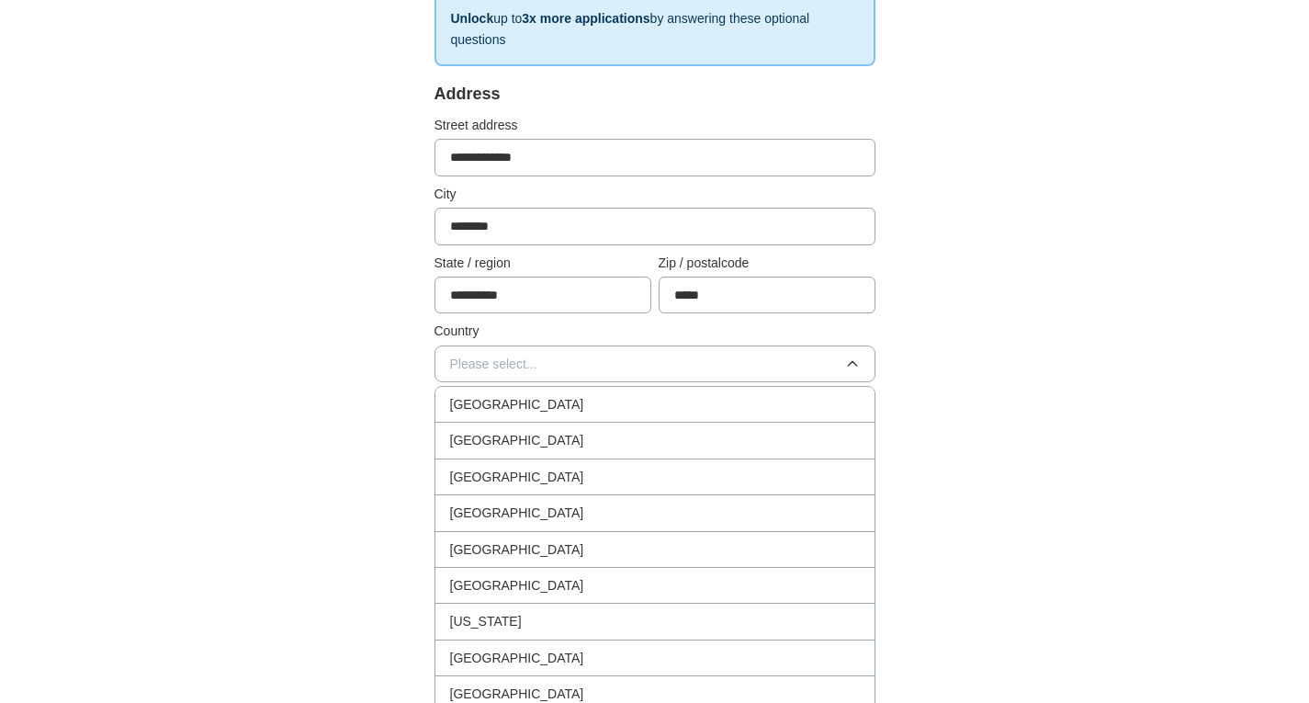
click at [522, 452] on li "United States" at bounding box center [654, 440] width 439 height 36
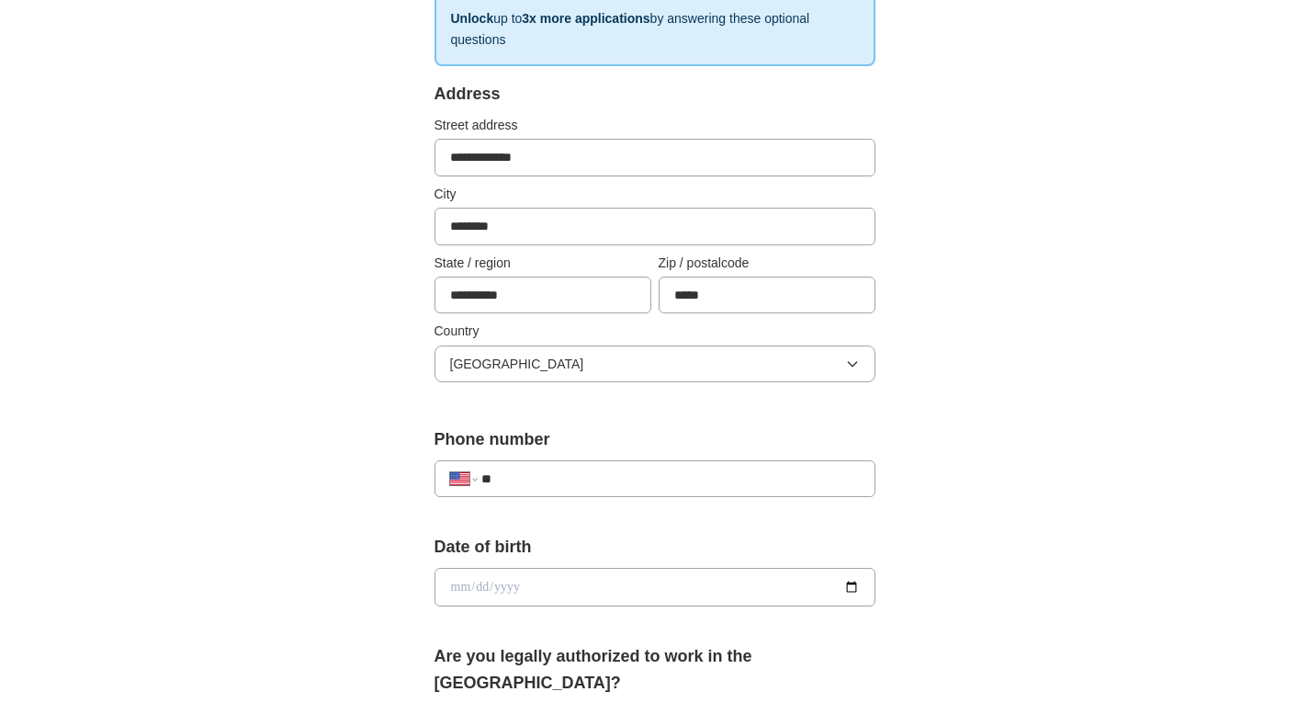
click at [571, 468] on input "**" at bounding box center [669, 478] width 377 height 20
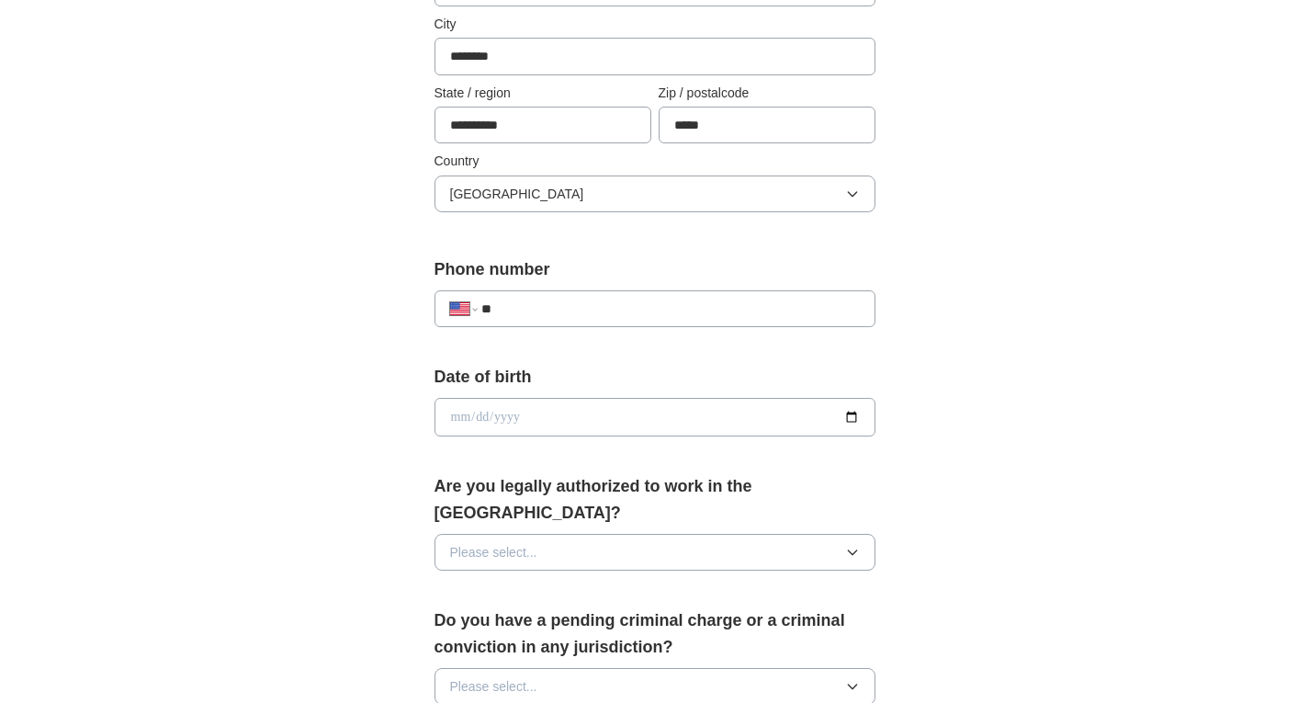
scroll to position [500, 0]
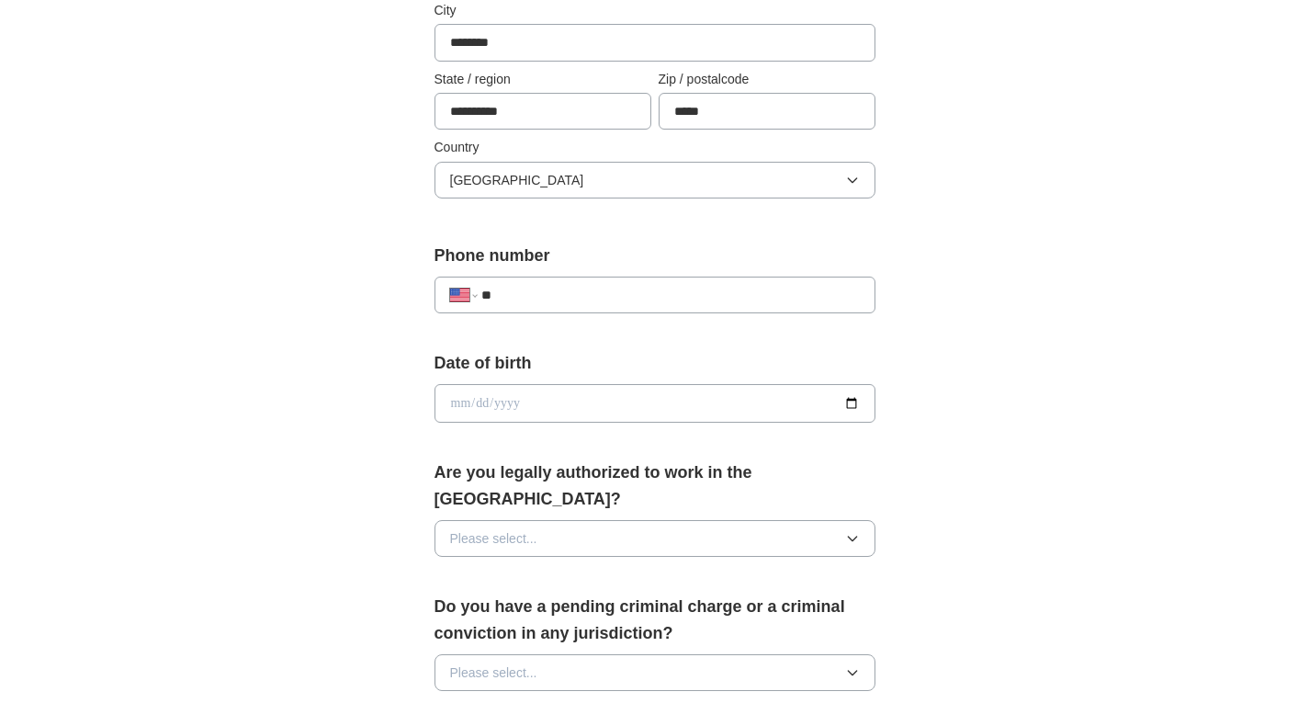
click at [772, 402] on input "date" at bounding box center [654, 403] width 441 height 39
type input "**********"
click at [485, 399] on input "**********" at bounding box center [654, 403] width 441 height 39
drag, startPoint x: 485, startPoint y: 399, endPoint x: 434, endPoint y: 397, distance: 50.5
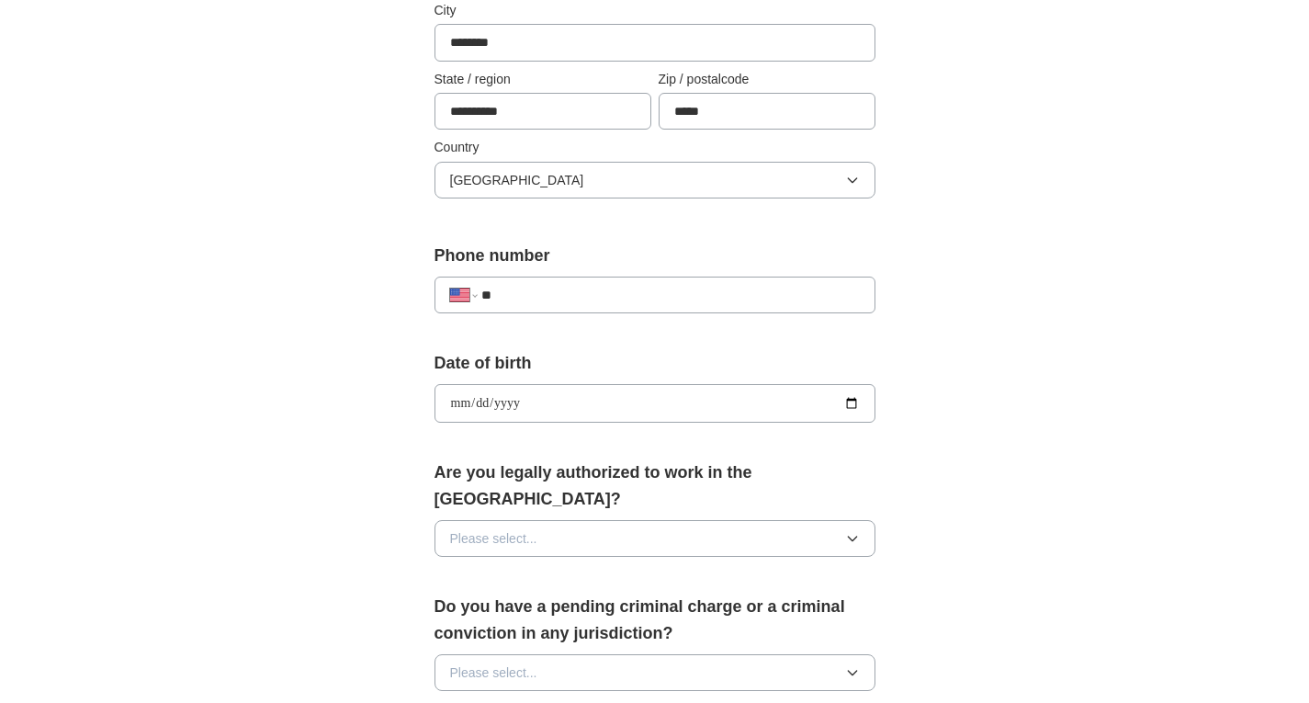
click at [434, 397] on input "**********" at bounding box center [654, 403] width 441 height 39
click at [454, 401] on input "date" at bounding box center [654, 403] width 441 height 39
click at [472, 409] on input "**********" at bounding box center [654, 403] width 441 height 39
type input "**********"
click at [498, 528] on span "Please select..." at bounding box center [493, 538] width 87 height 20
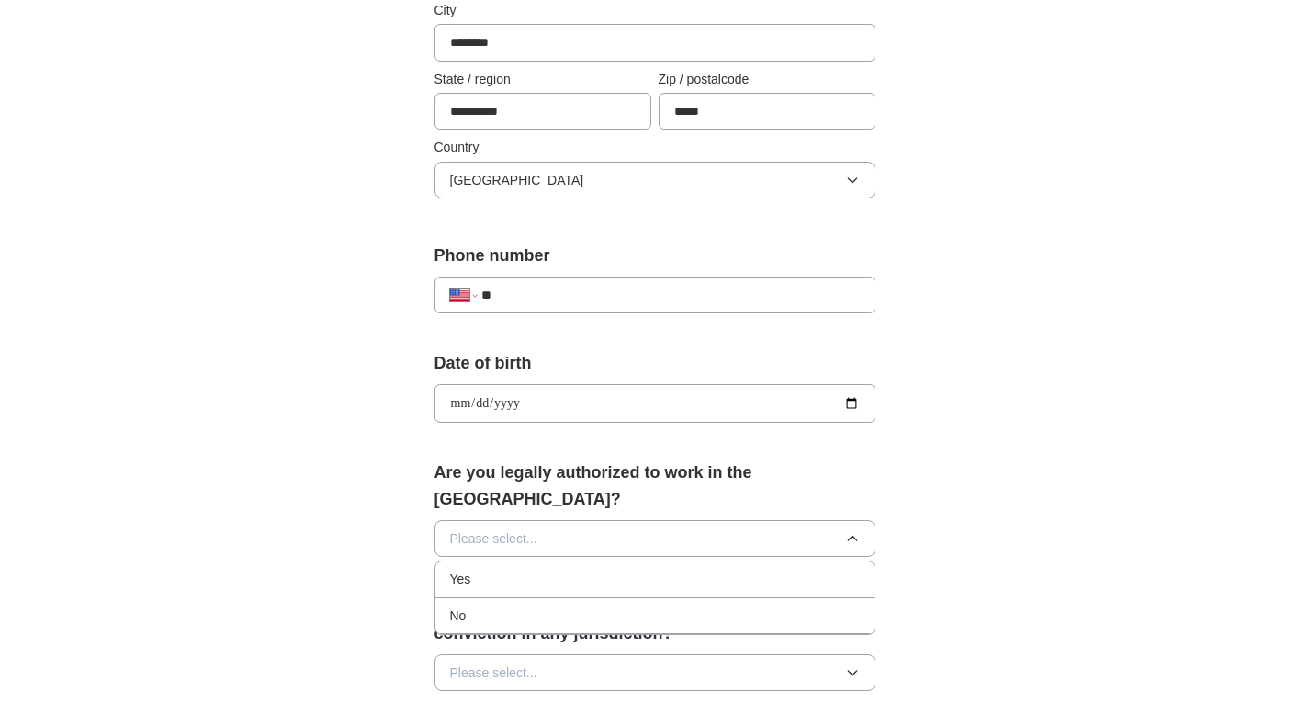
click at [500, 568] on div "Yes" at bounding box center [655, 578] width 410 height 20
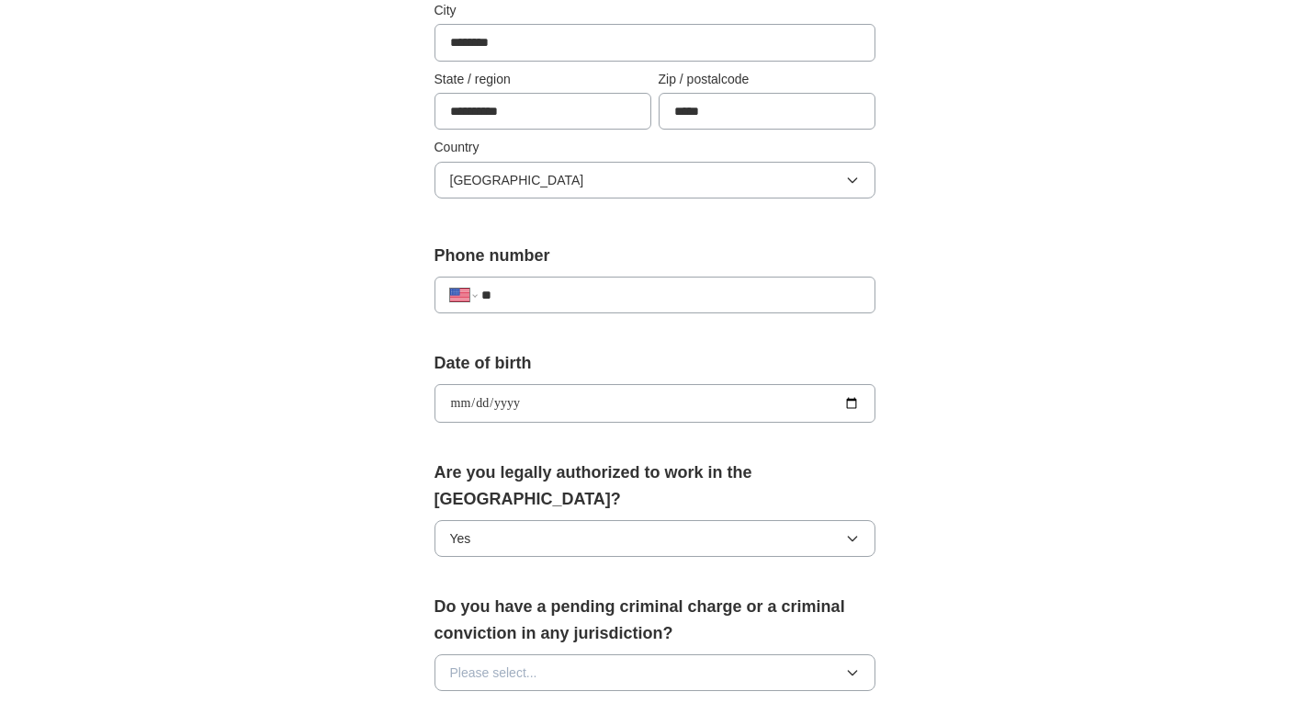
scroll to position [594, 0]
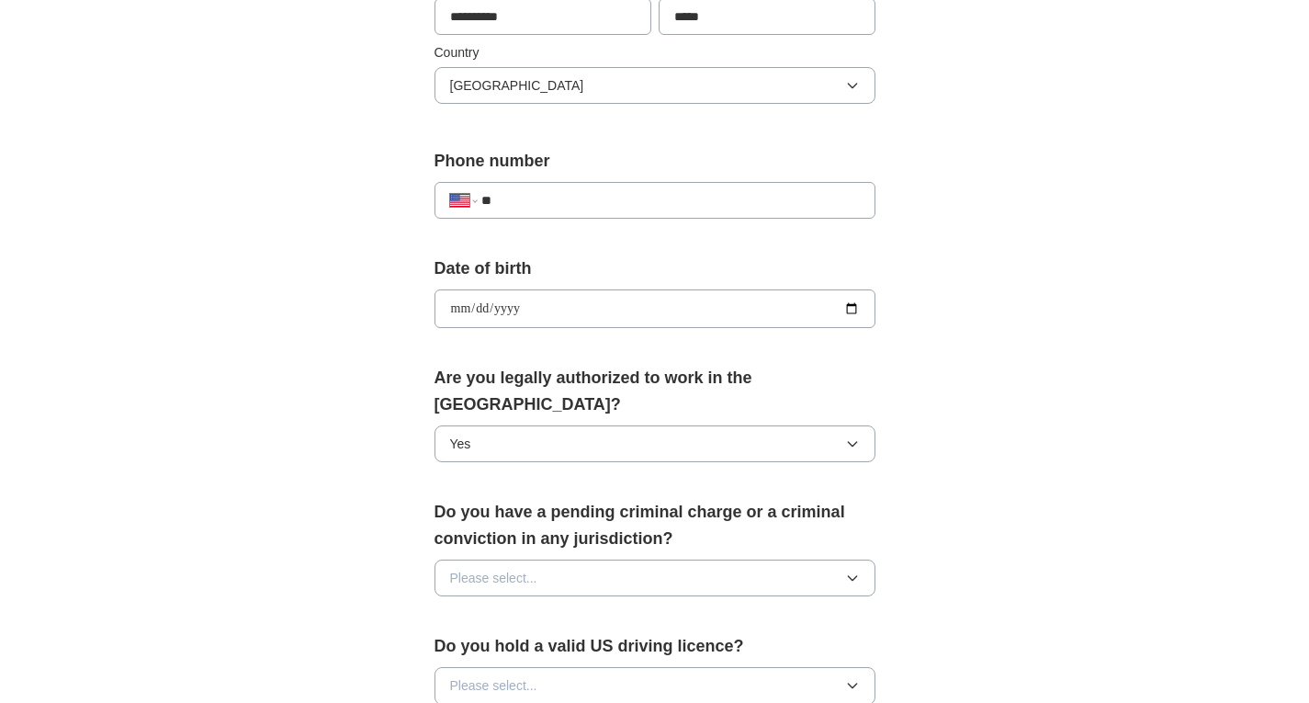
click at [558, 559] on button "Please select..." at bounding box center [654, 577] width 441 height 37
click at [528, 645] on div "No" at bounding box center [655, 655] width 410 height 20
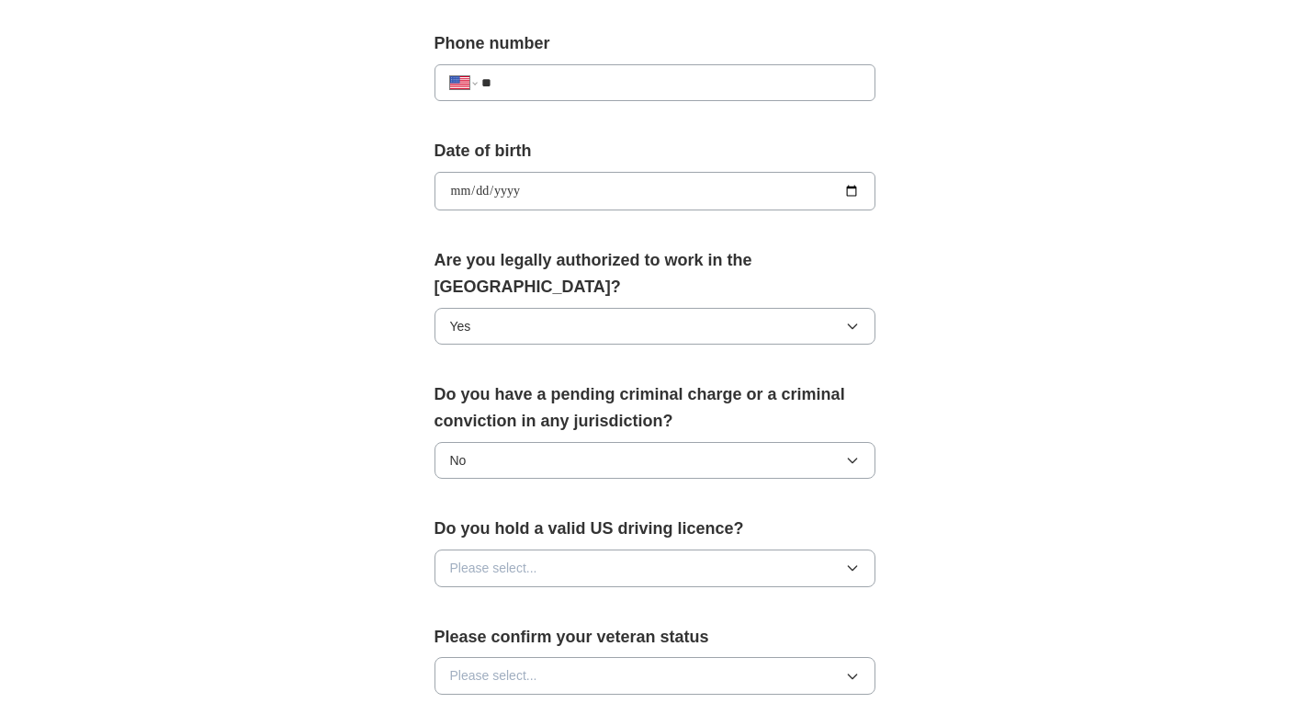
scroll to position [714, 0]
click at [569, 548] on button "Please select..." at bounding box center [654, 565] width 441 height 37
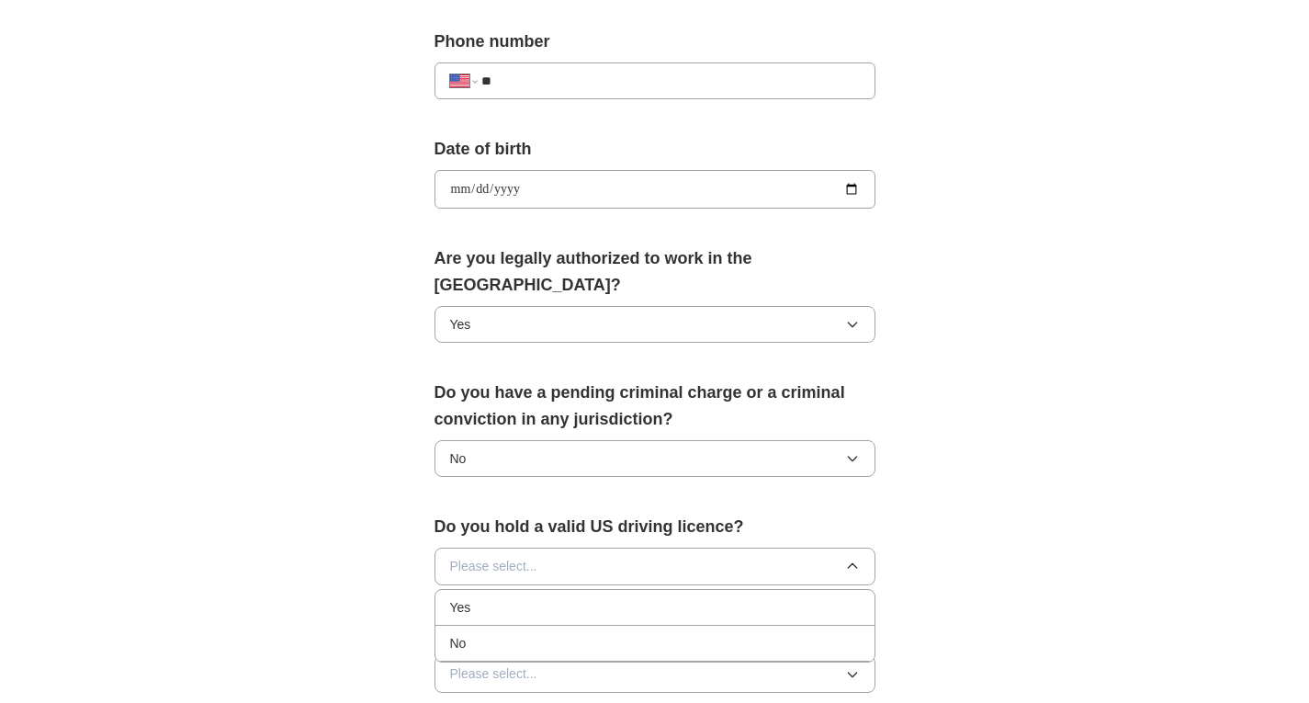
click at [521, 633] on div "No" at bounding box center [655, 643] width 410 height 20
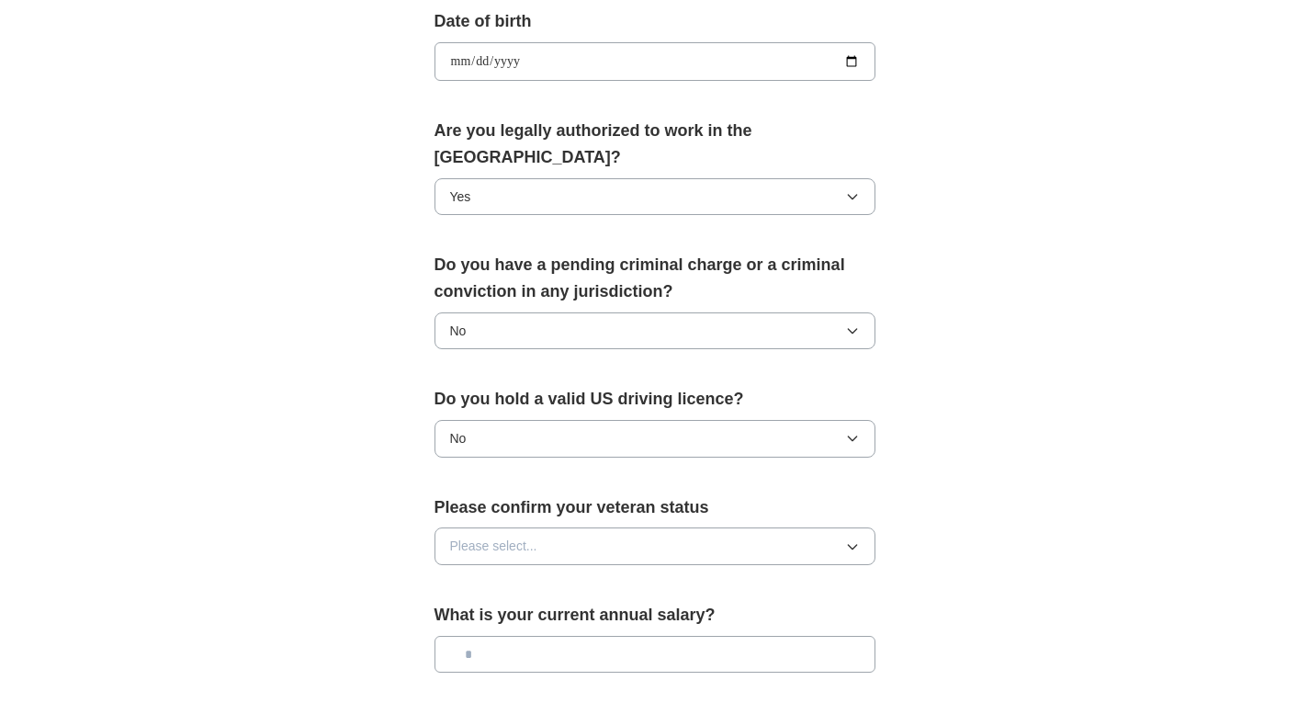
scroll to position [842, 0]
drag, startPoint x: 535, startPoint y: 545, endPoint x: 511, endPoint y: 523, distance: 31.9
click at [511, 523] on div "Please confirm your veteran status Please select..." at bounding box center [654, 535] width 441 height 85
click at [511, 535] on span "Please select..." at bounding box center [493, 545] width 87 height 20
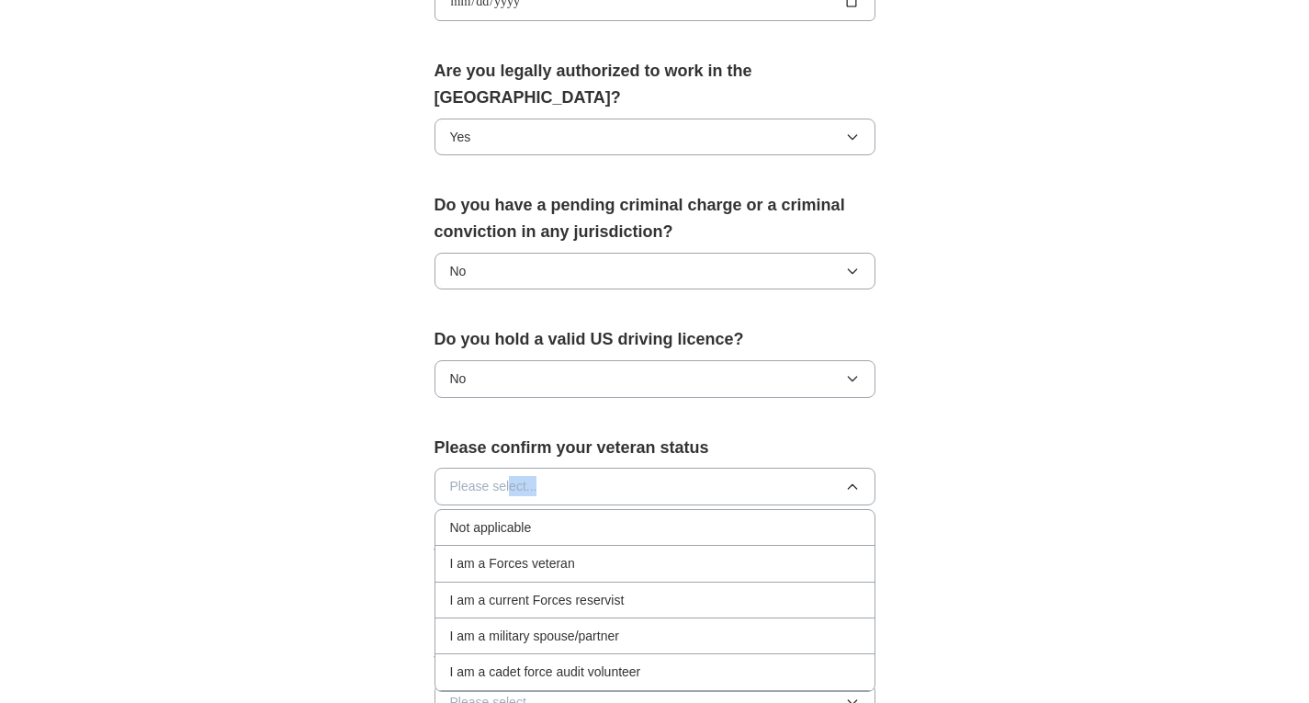
scroll to position [907, 0]
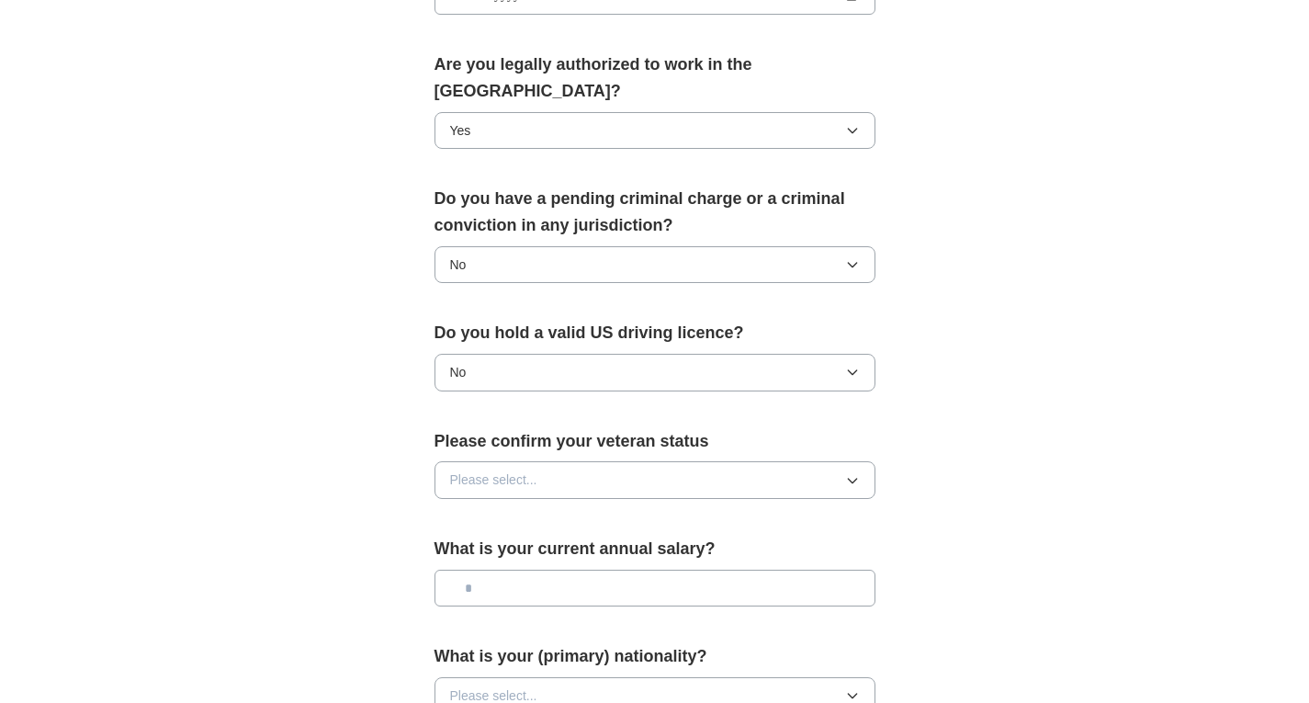
click at [499, 467] on button "Please select..." at bounding box center [654, 479] width 441 height 37
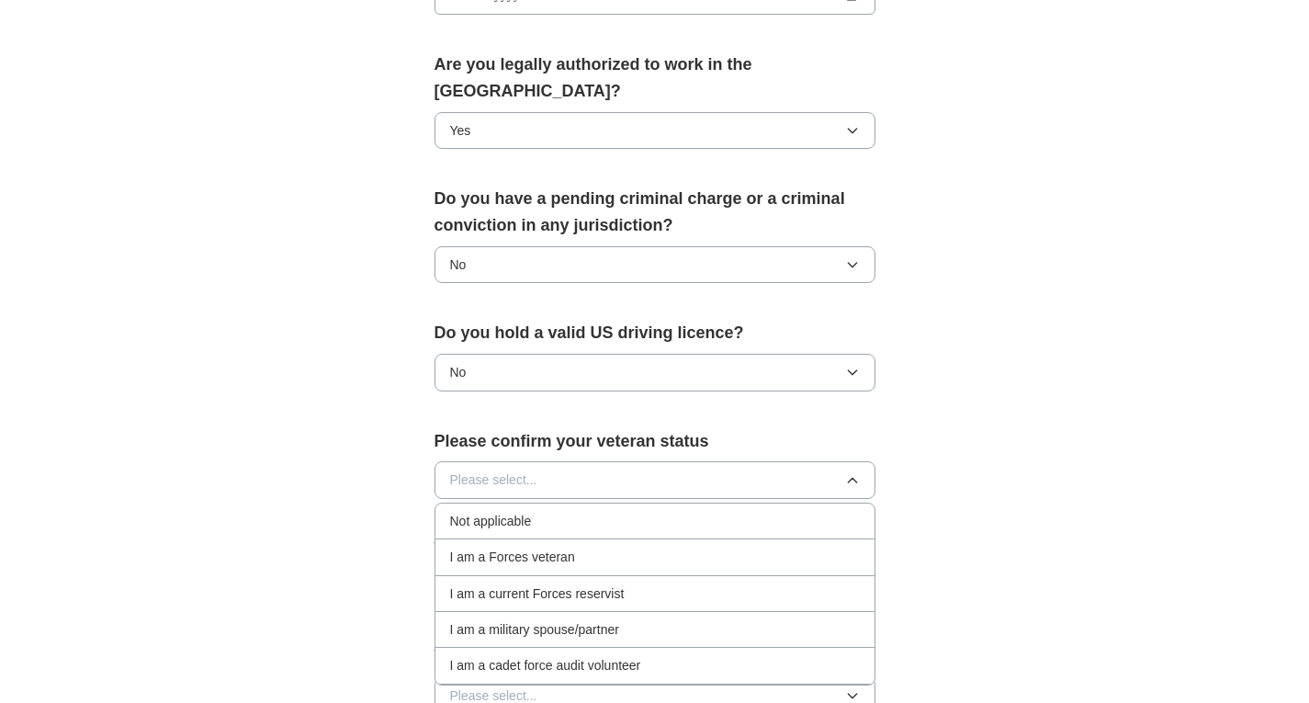
click at [496, 511] on span "Not applicable" at bounding box center [491, 521] width 82 height 20
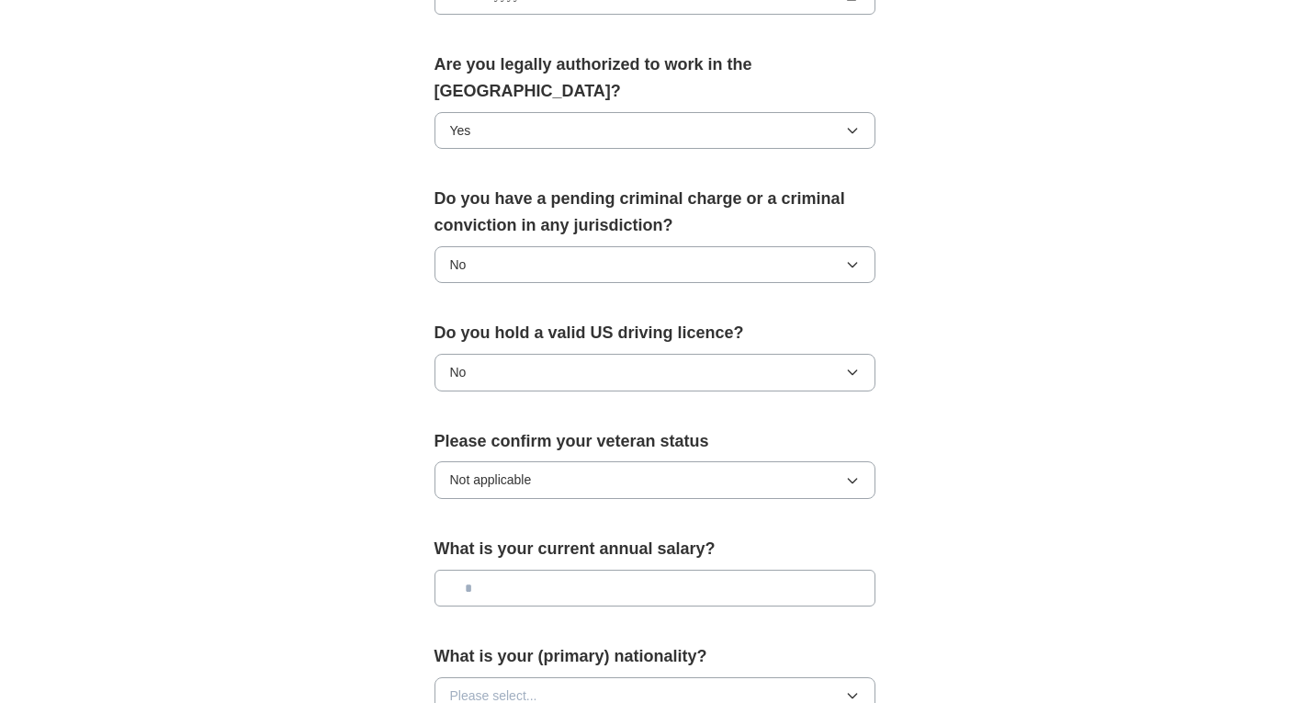
click at [549, 569] on input "text" at bounding box center [654, 587] width 441 height 37
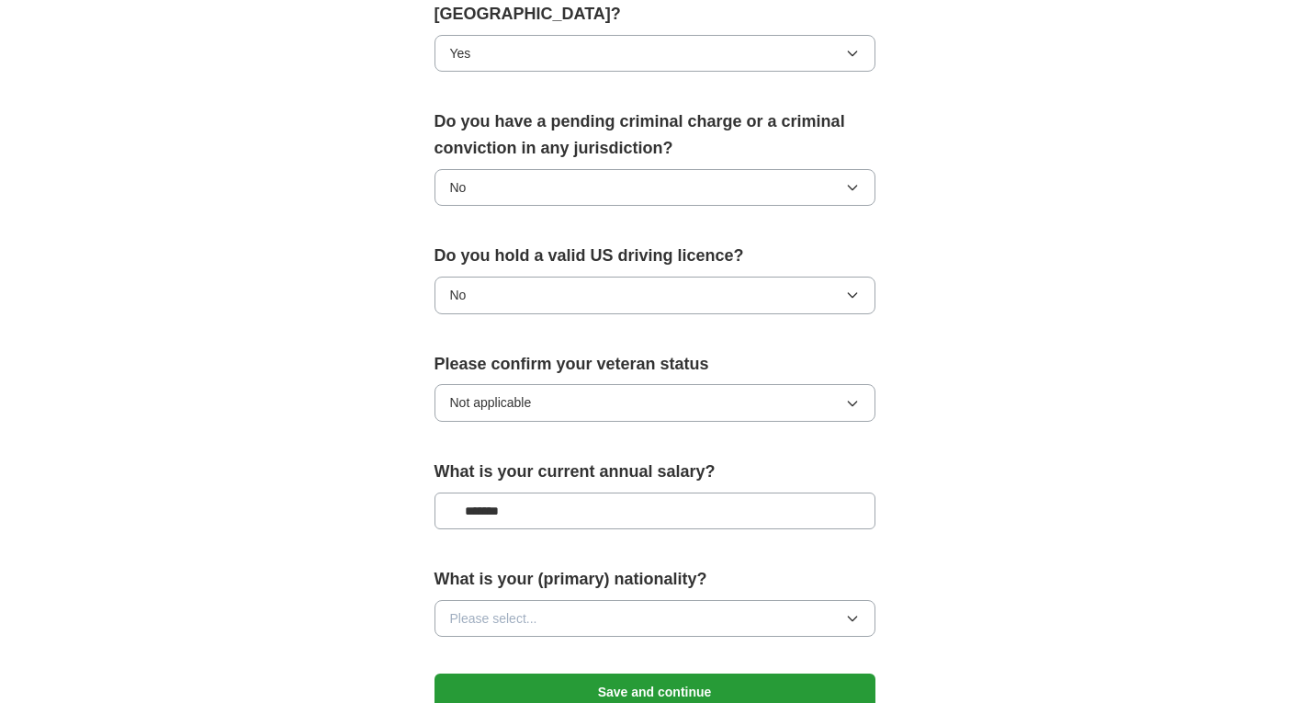
scroll to position [985, 0]
type input "*******"
drag, startPoint x: 582, startPoint y: 615, endPoint x: 592, endPoint y: 578, distance: 39.0
click at [592, 578] on div "What is your (primary) nationality? Please select..." at bounding box center [654, 607] width 441 height 85
click at [592, 599] on button "Please select..." at bounding box center [654, 617] width 441 height 37
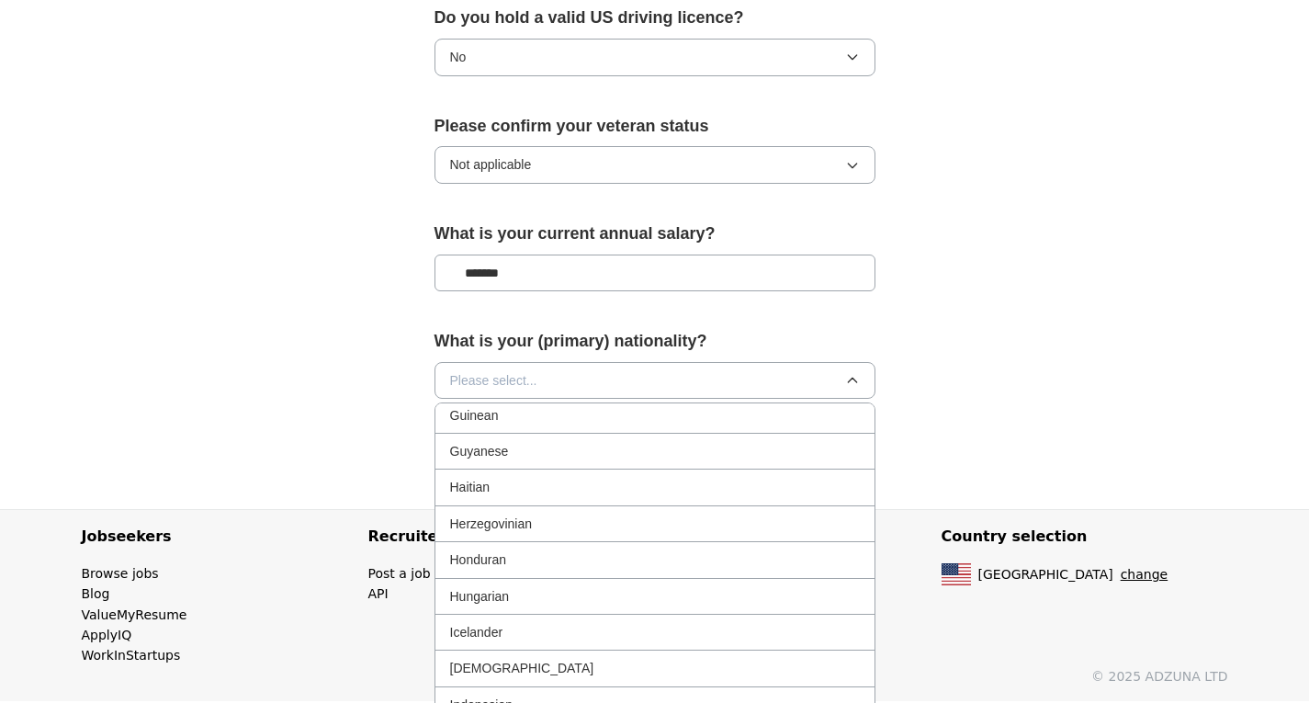
scroll to position [2647, 0]
click at [557, 650] on li "Indian" at bounding box center [654, 668] width 439 height 36
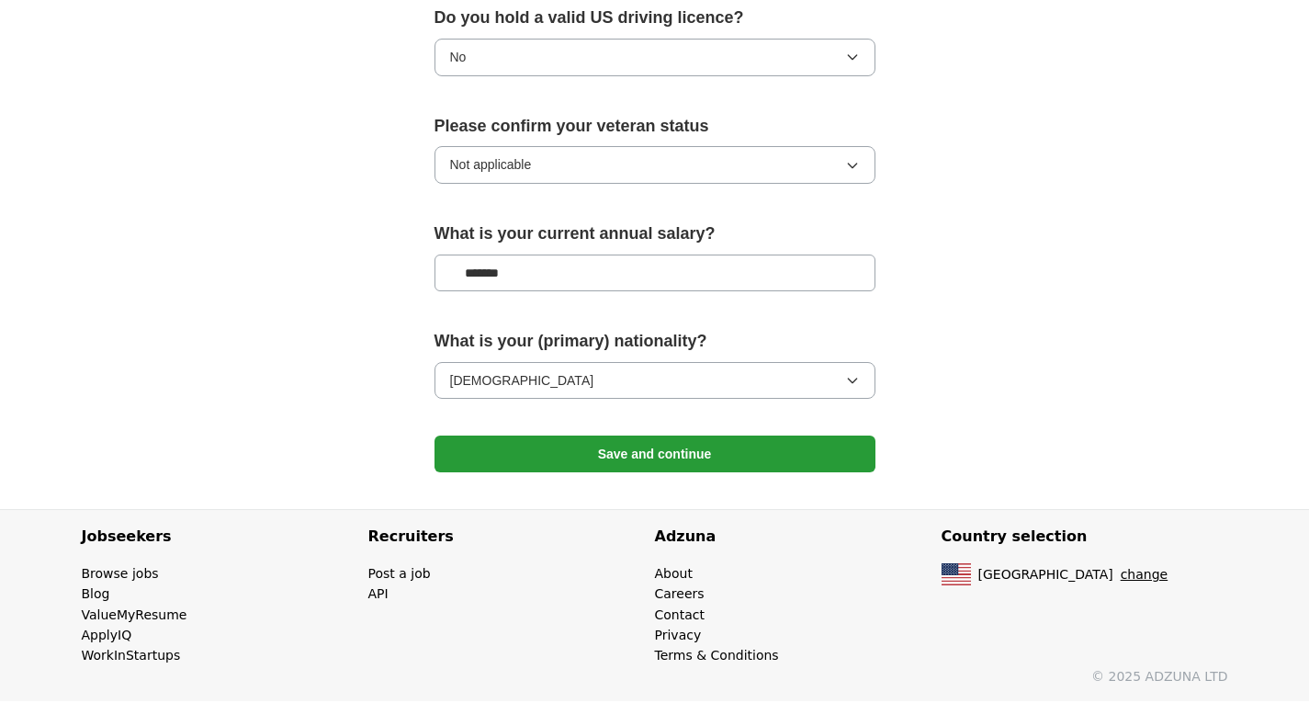
scroll to position [1194, 0]
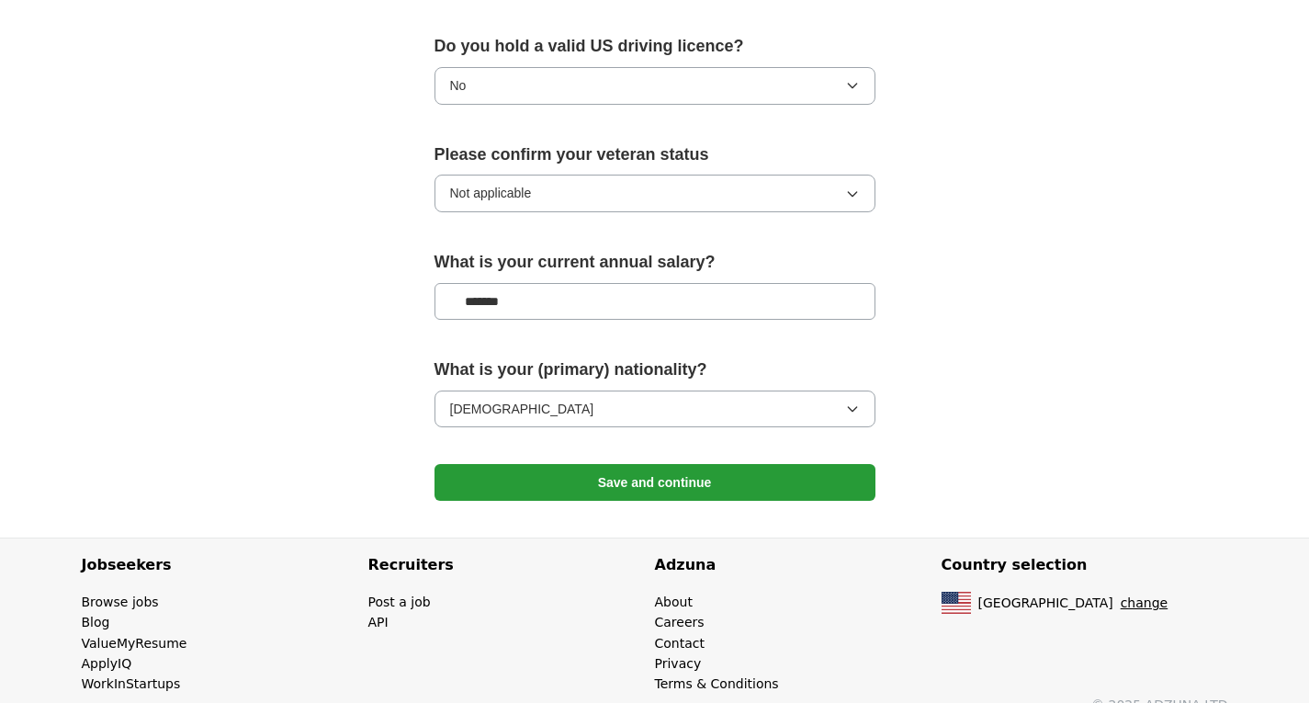
click at [647, 464] on button "Save and continue" at bounding box center [654, 482] width 441 height 37
